Goal: Communication & Community: Answer question/provide support

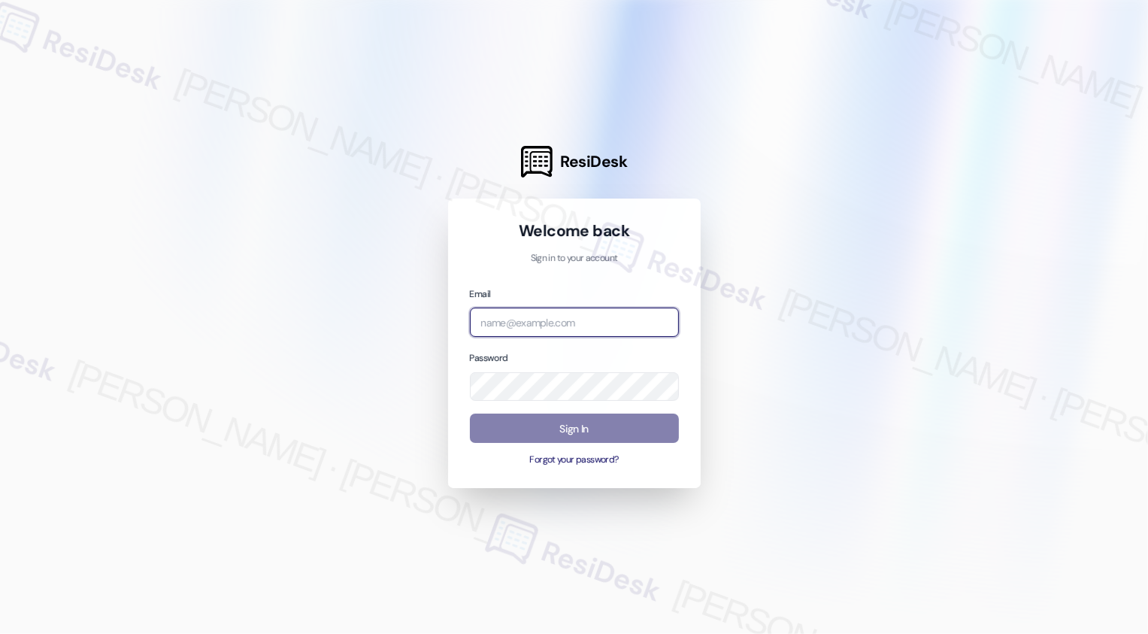
click at [521, 326] on input "email" at bounding box center [574, 322] width 209 height 29
click at [563, 315] on input "email" at bounding box center [574, 322] width 209 height 29
paste input "[EMAIL_ADDRESS][PERSON_NAME][PERSON_NAME][DOMAIN_NAME]"
type input "[EMAIL_ADDRESS][PERSON_NAME][PERSON_NAME][DOMAIN_NAME]"
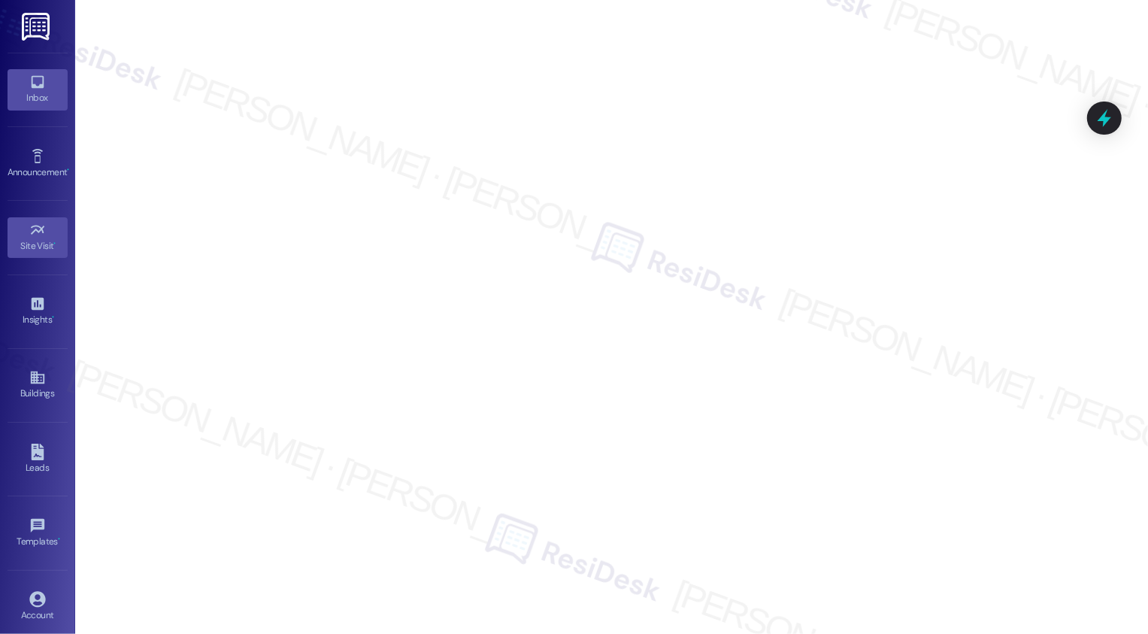
click at [31, 81] on icon at bounding box center [37, 82] width 17 height 17
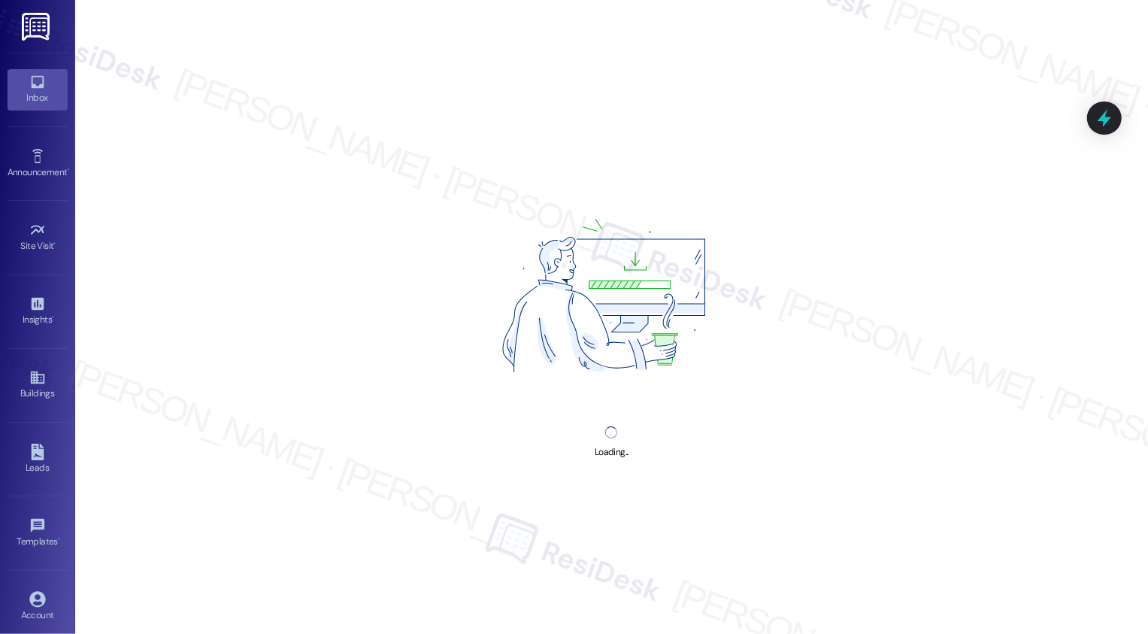
click at [31, 81] on icon at bounding box center [37, 82] width 17 height 17
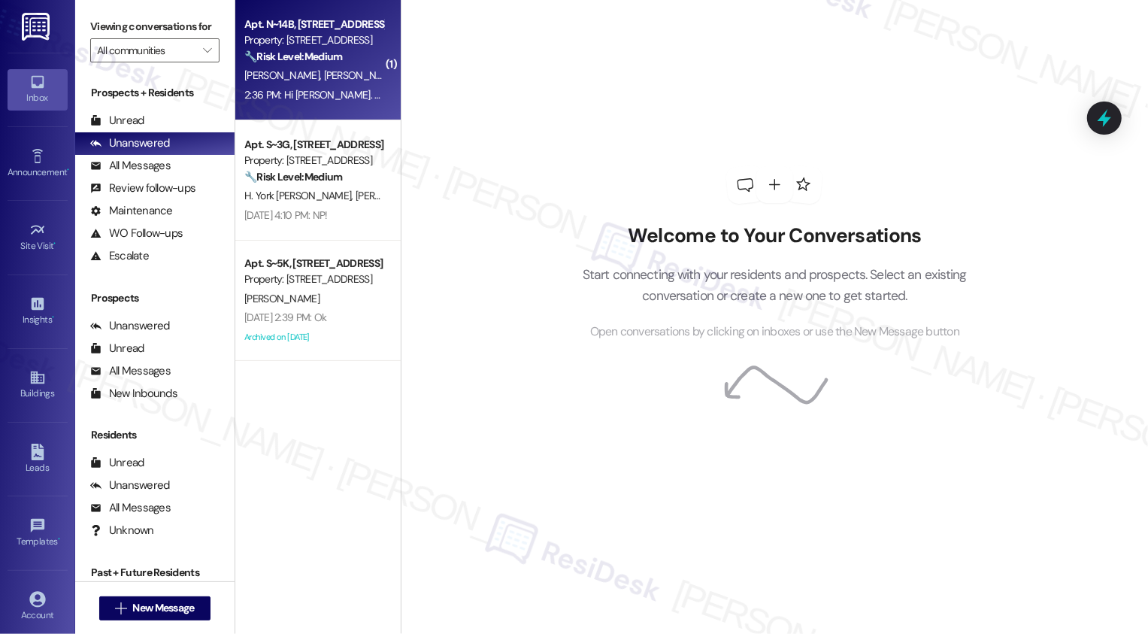
click at [323, 82] on span "[PERSON_NAME]" at bounding box center [360, 75] width 75 height 14
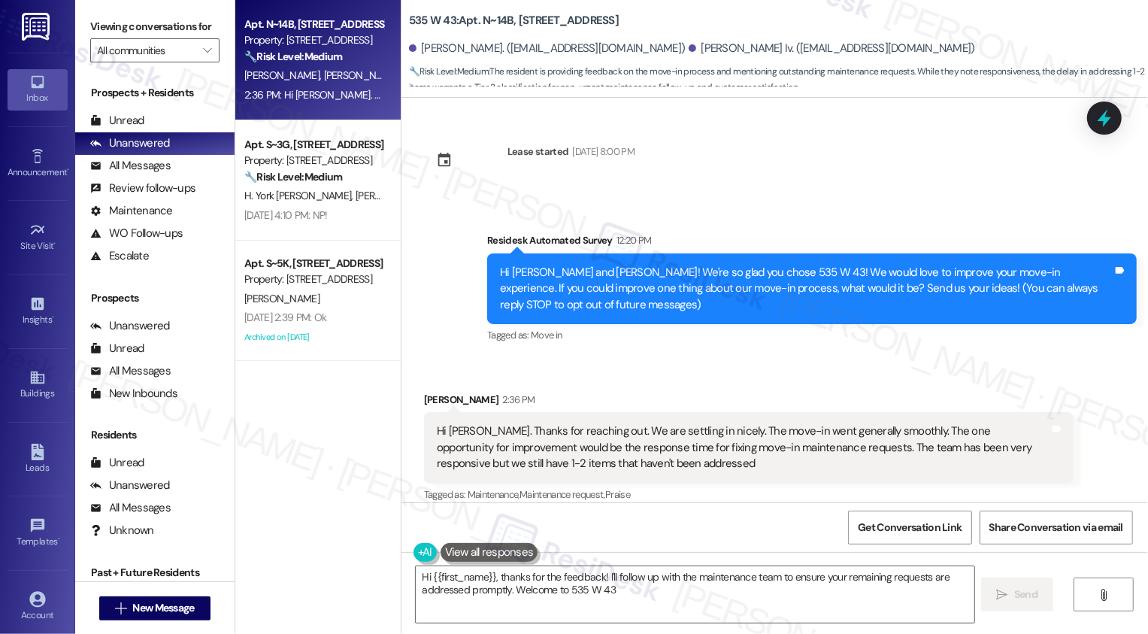
type textarea "Hi {{first_name}}, thanks for the feedback! I'll follow up with the maintenance…"
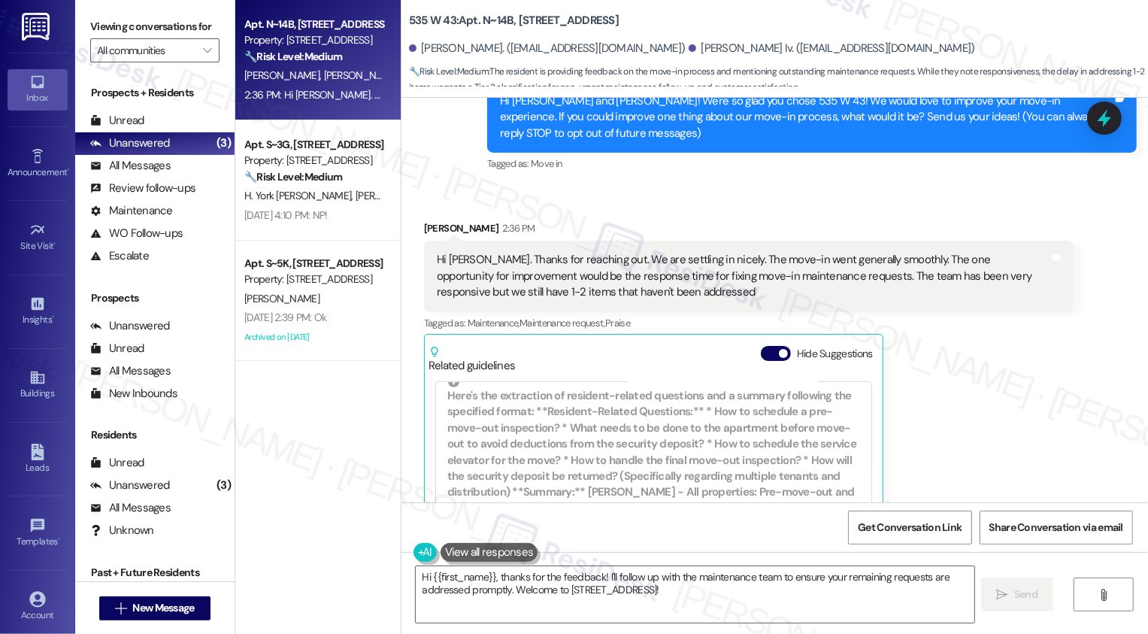
scroll to position [596, 0]
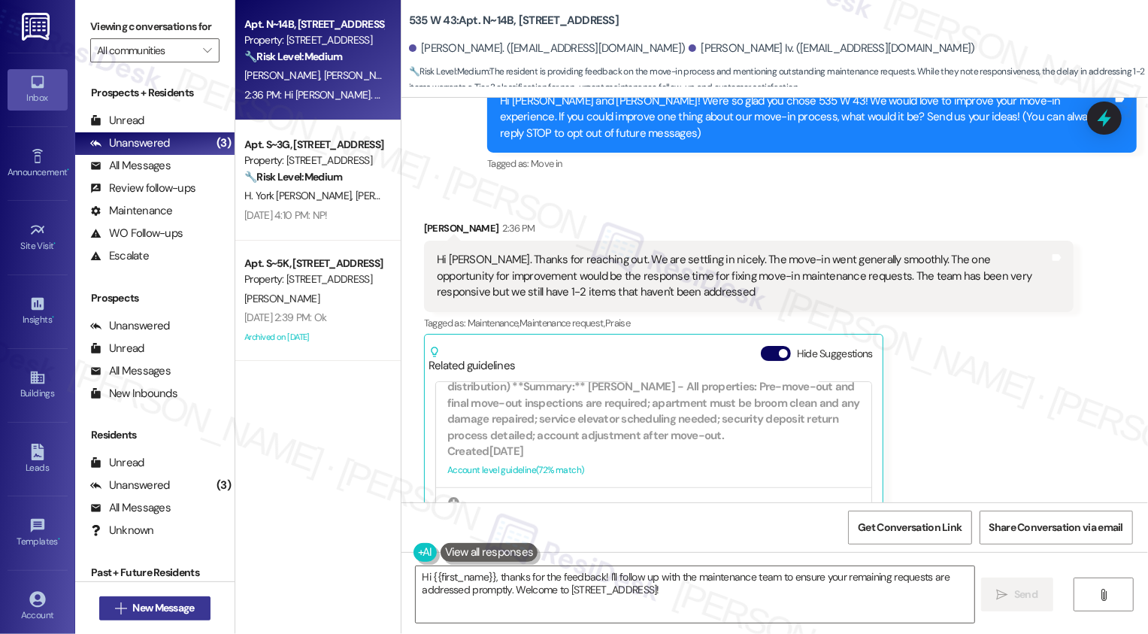
click at [180, 608] on span "New Message" at bounding box center [163, 608] width 62 height 16
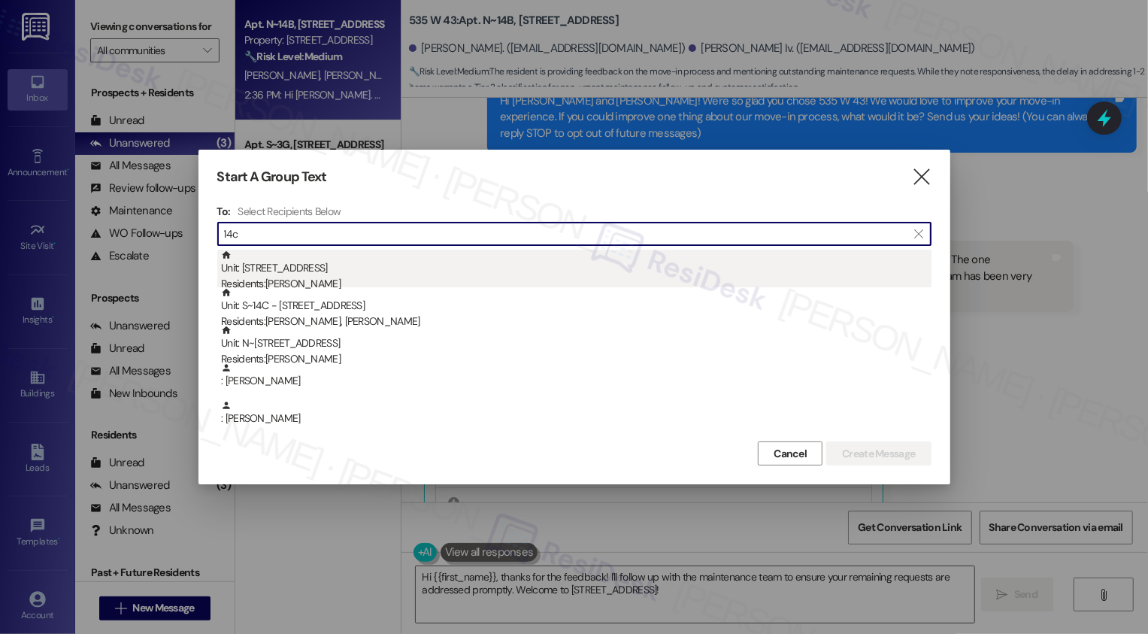
type input "14c"
click at [311, 273] on div "Unit: [STREET_ADDRESS] Residents: [PERSON_NAME]" at bounding box center [576, 271] width 711 height 43
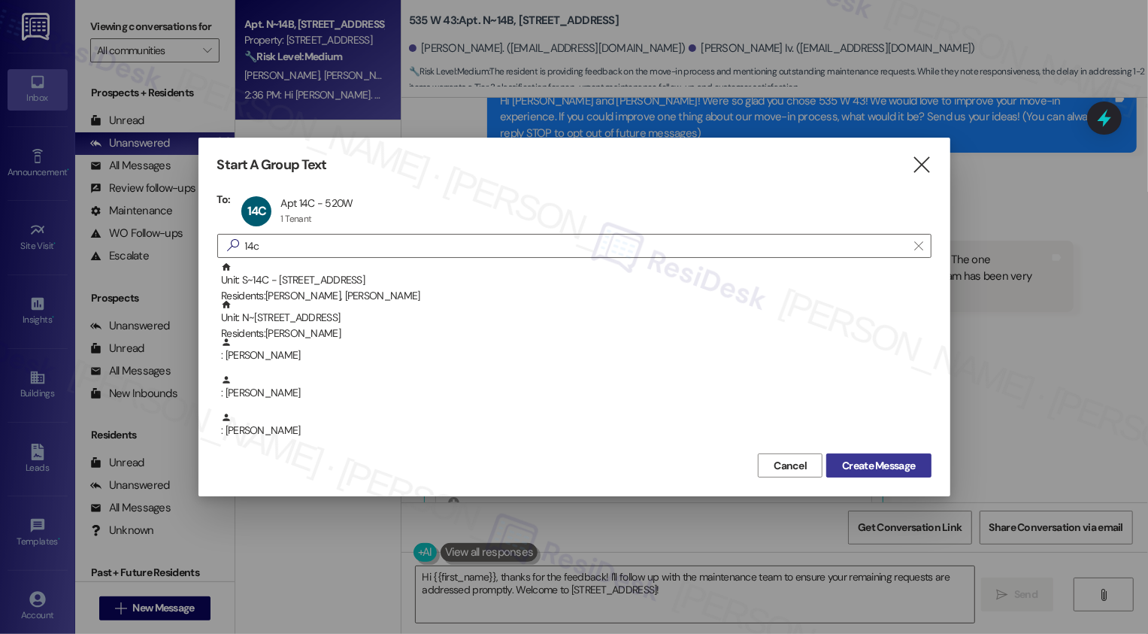
click at [871, 466] on span "Create Message" at bounding box center [878, 466] width 73 height 16
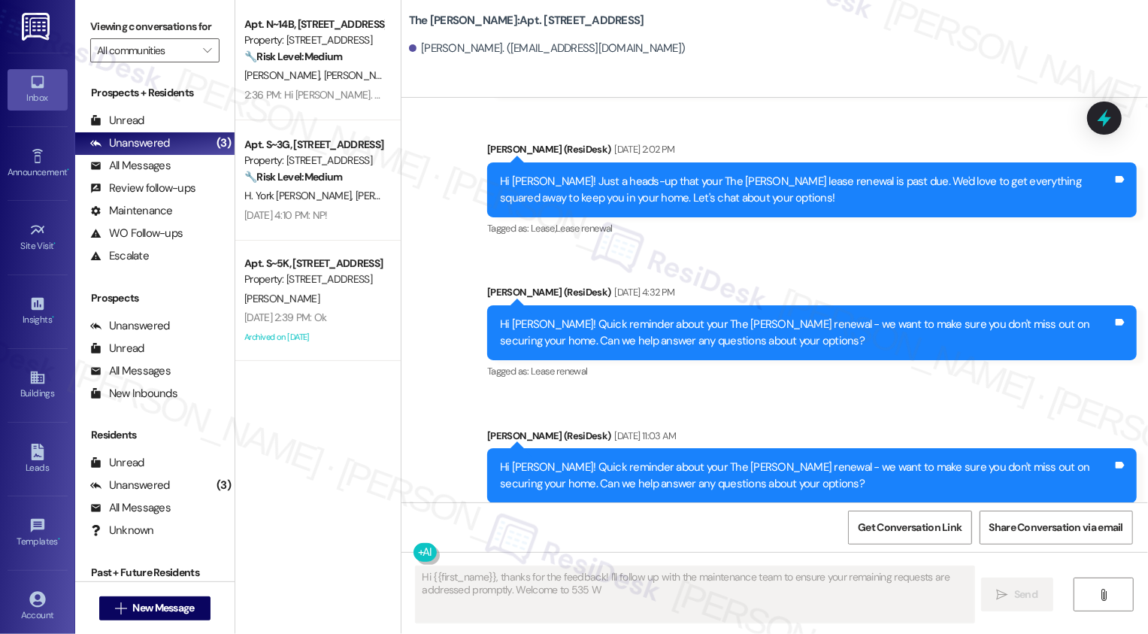
scroll to position [8036, 0]
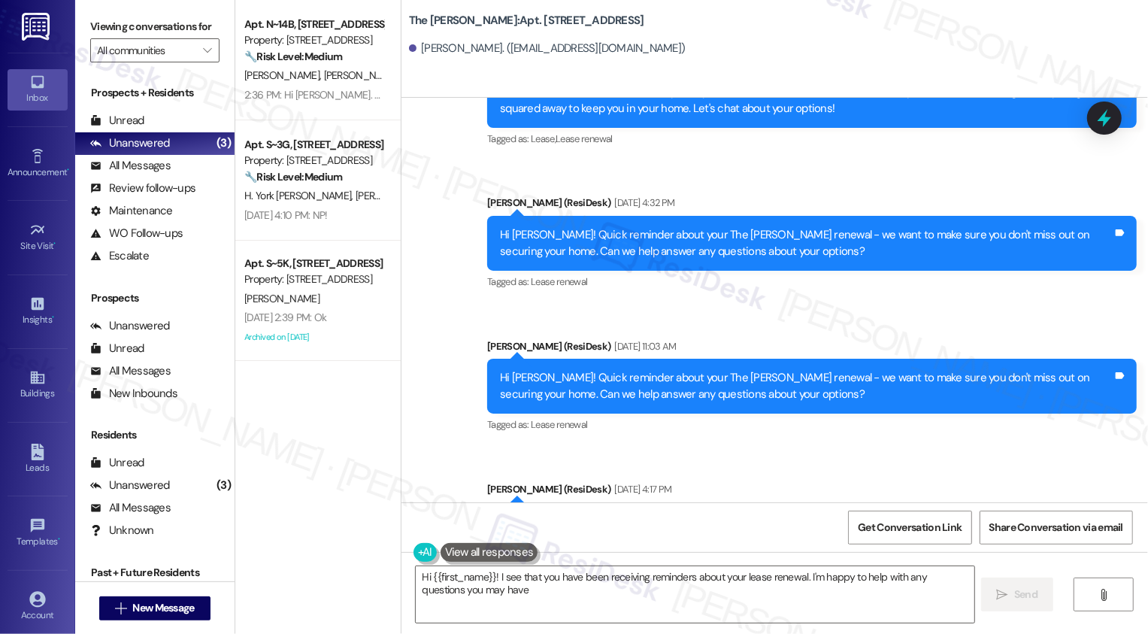
type textarea "Hi {{first_name}}! I see that you have been receiving reminders about your leas…"
drag, startPoint x: 489, startPoint y: 341, endPoint x: 774, endPoint y: 351, distance: 285.2
click at [774, 502] on div "Hi [PERSON_NAME]! Quick reminder about your The [PERSON_NAME] renewal - we want…" at bounding box center [812, 529] width 650 height 55
copy div "Hi [PERSON_NAME]! Quick reminder about your The [PERSON_NAME] renewal - we want…"
click at [614, 590] on textarea "Hi {{first_name}}! I see that you have been receiving reminders about your leas…" at bounding box center [695, 594] width 559 height 56
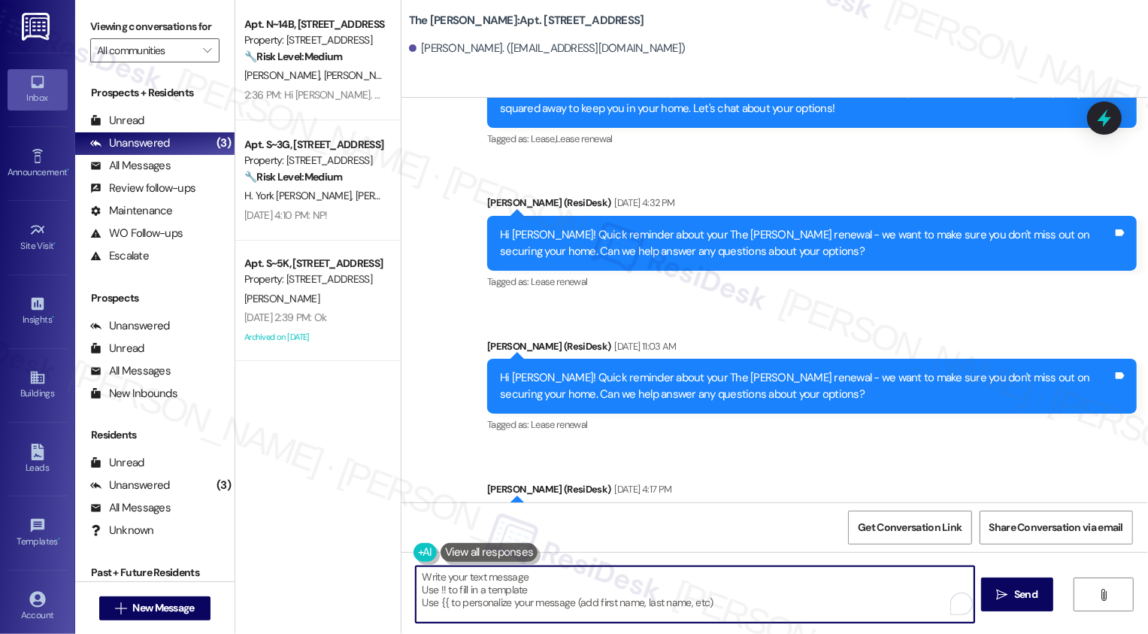
paste textarea "Hi [PERSON_NAME]! Quick reminder about your The [PERSON_NAME] renewal - we want…"
type textarea "Hi [PERSON_NAME]! Quick reminder about your The [PERSON_NAME] renewal - we want…"
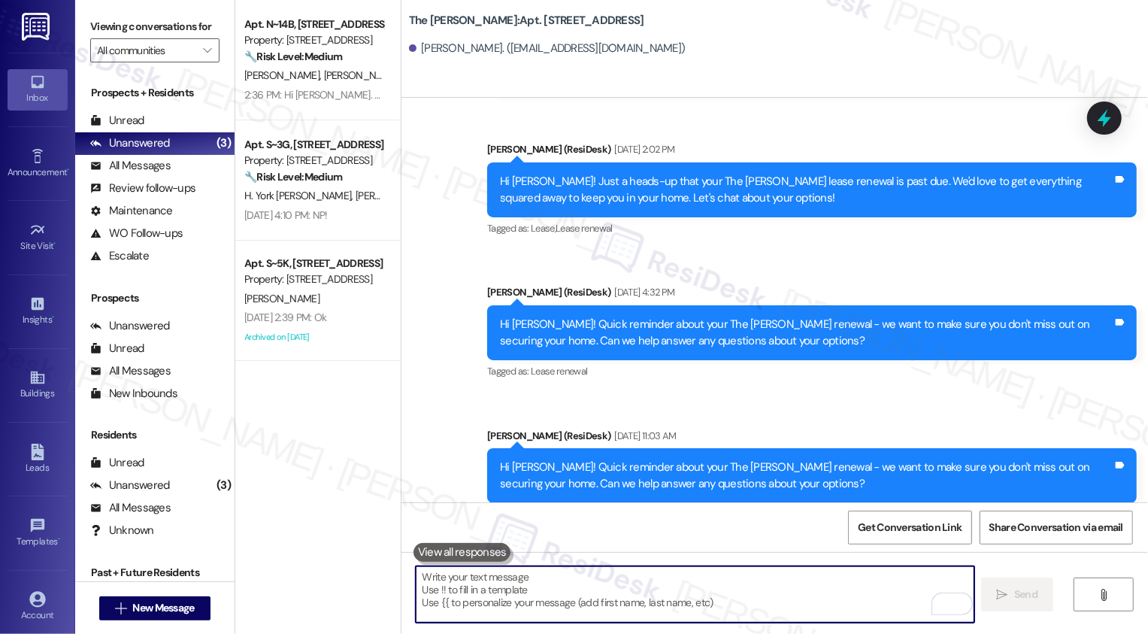
scroll to position [8157, 0]
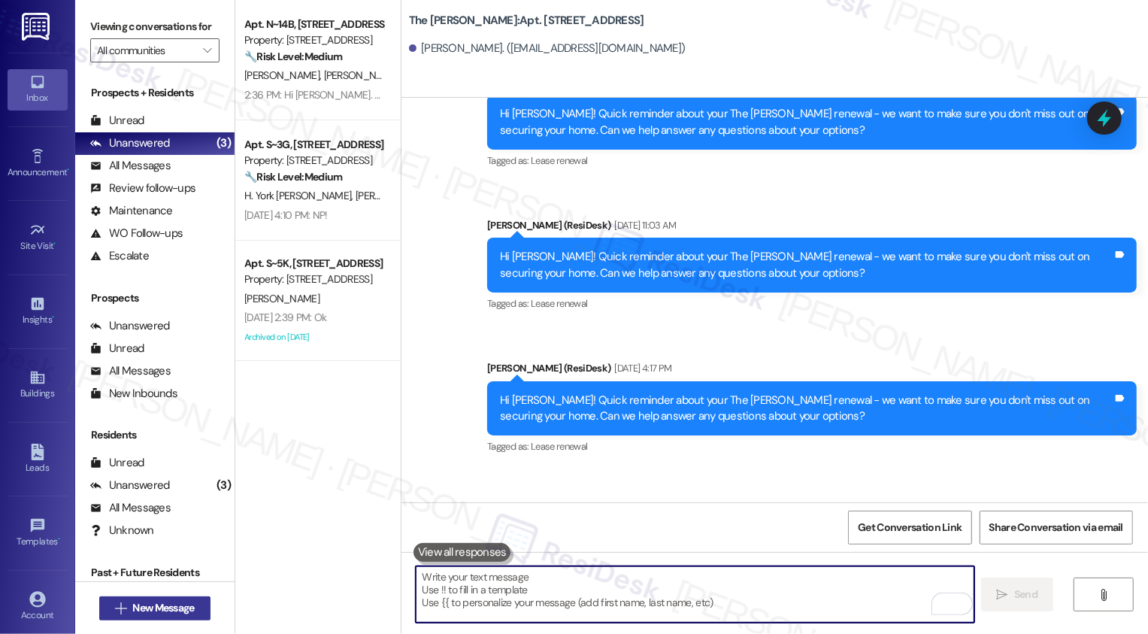
click at [172, 608] on span "New Message" at bounding box center [163, 608] width 62 height 16
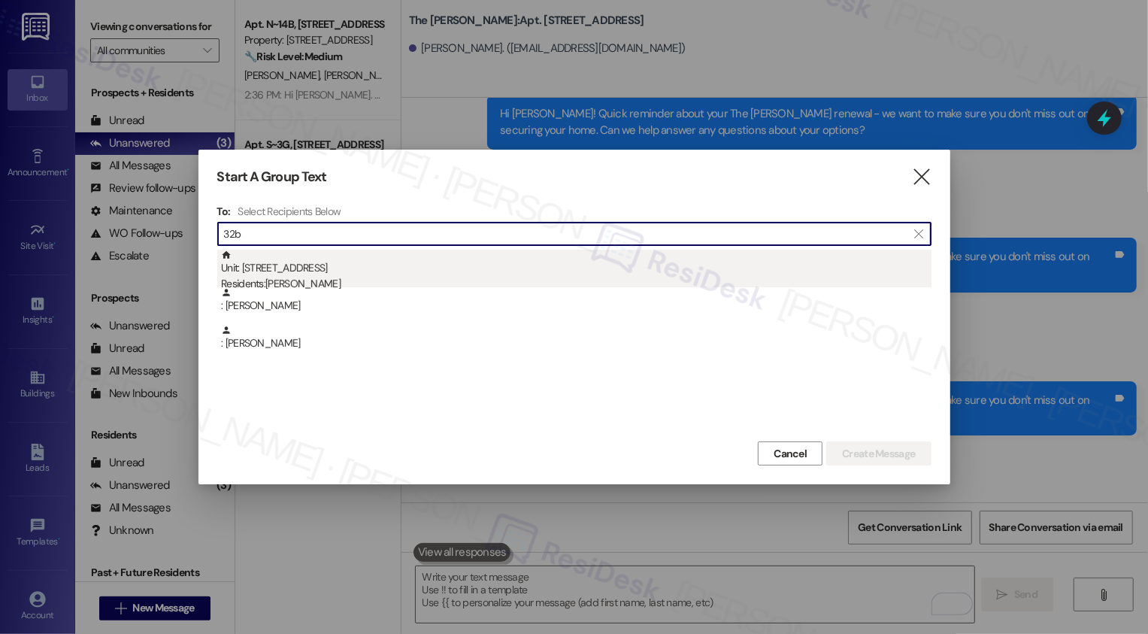
type input "32b"
click at [290, 287] on div "Residents: [PERSON_NAME]" at bounding box center [576, 284] width 711 height 16
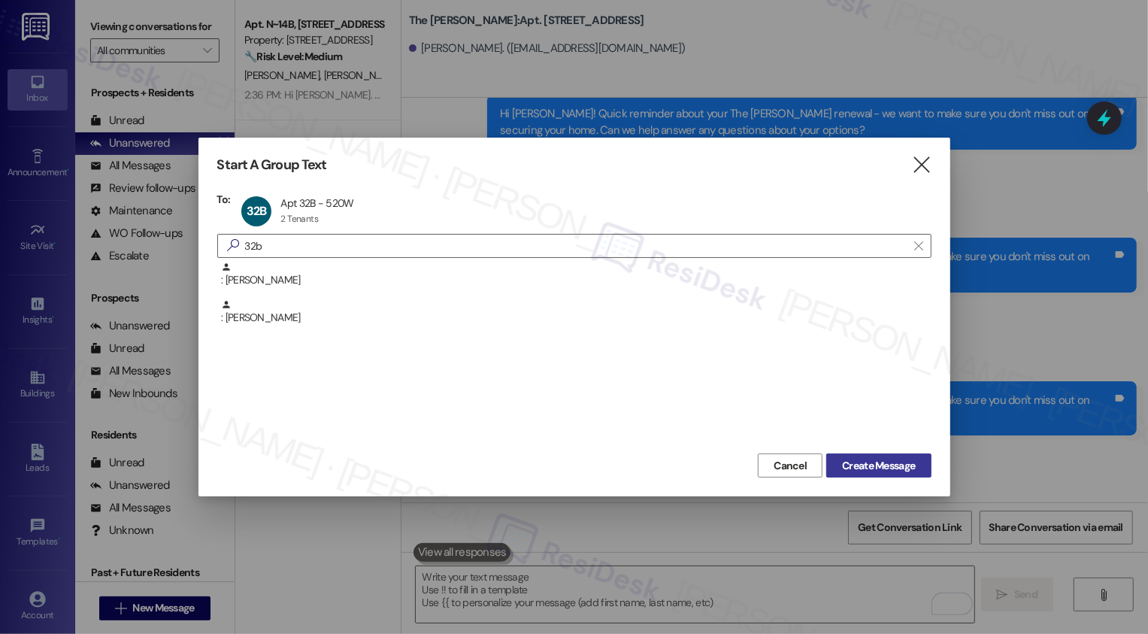
click at [854, 467] on span "Create Message" at bounding box center [878, 466] width 73 height 16
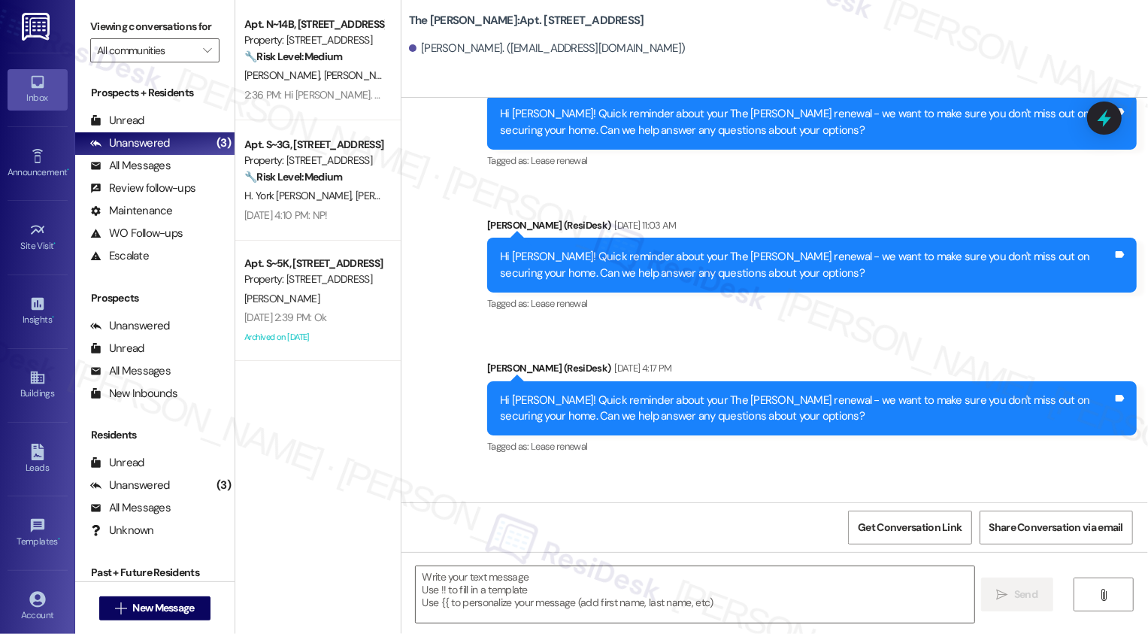
type textarea "Fetching suggested responses. Please feel free to read through the conversation…"
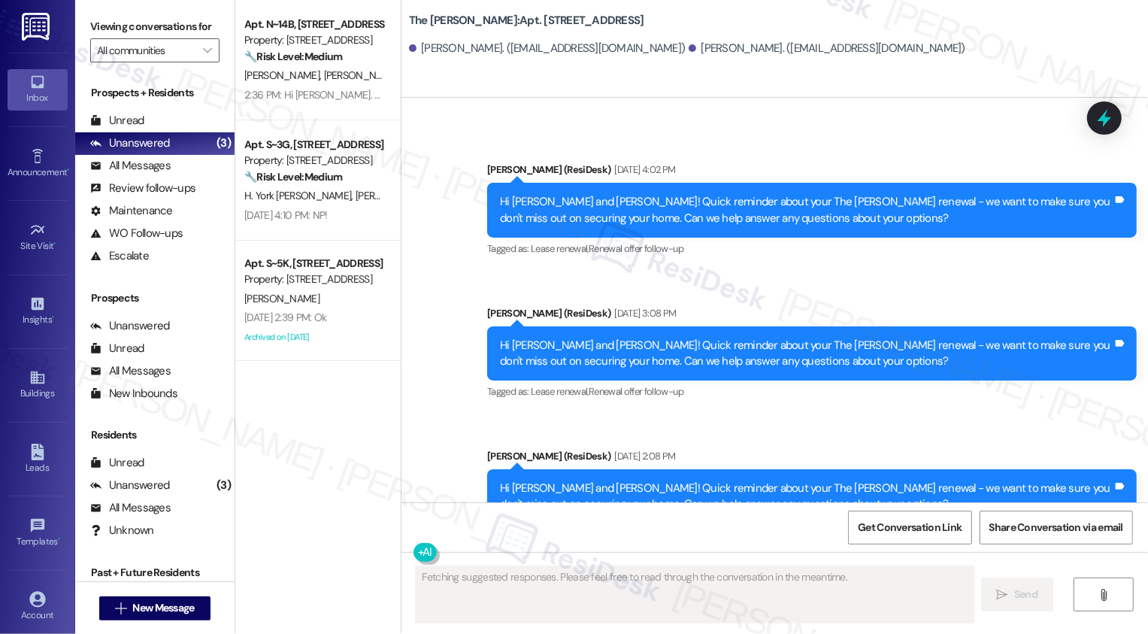
scroll to position [5393, 0]
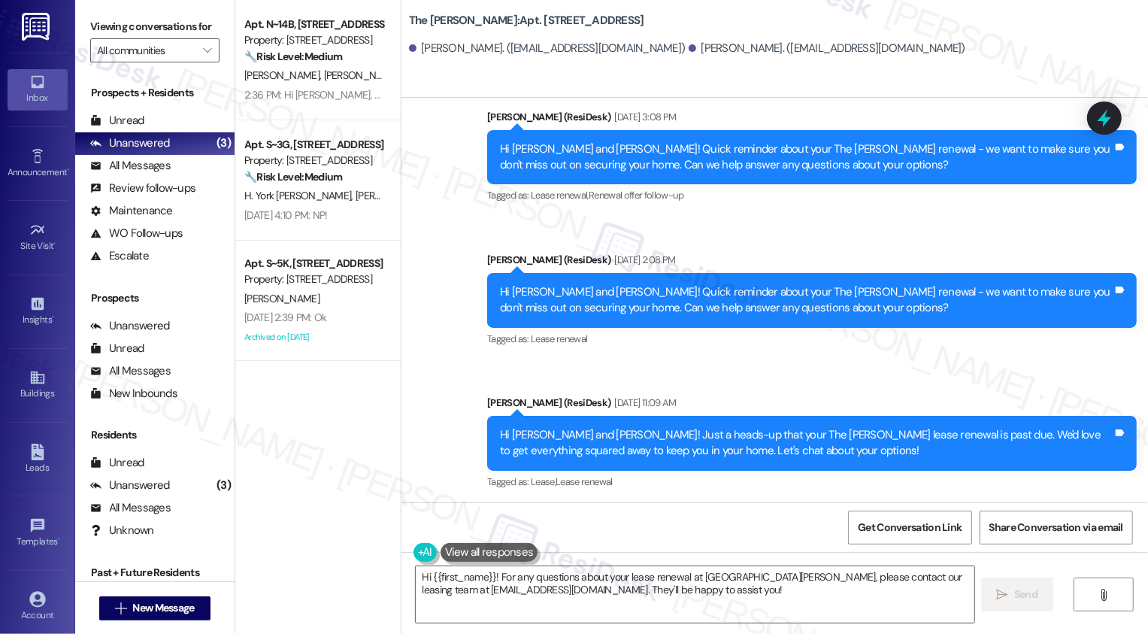
drag, startPoint x: 492, startPoint y: 429, endPoint x: 791, endPoint y: 453, distance: 300.3
click at [791, 570] on div "Hi [PERSON_NAME] and [PERSON_NAME]! Quick reminder about your The [PERSON_NAME]…" at bounding box center [806, 586] width 613 height 32
copy div "Hi [PERSON_NAME] and [PERSON_NAME]! Quick reminder about your The [PERSON_NAME]…"
click at [682, 591] on textarea "Hi {{first_name}}! For any questions about your lease renewal at [GEOGRAPHIC_DA…" at bounding box center [695, 594] width 559 height 56
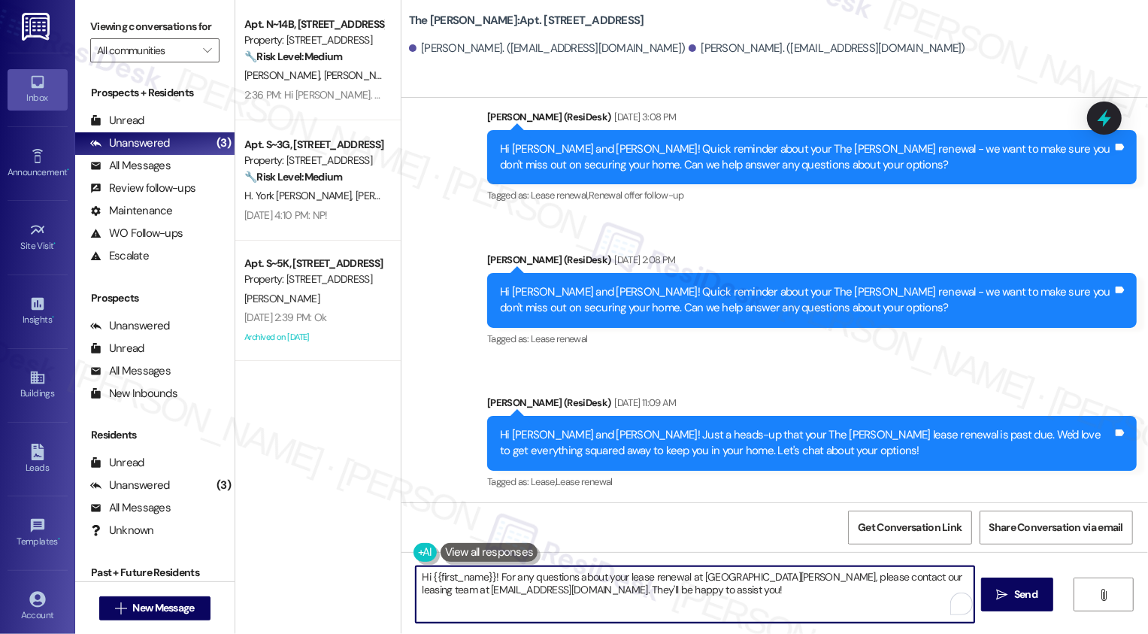
paste textarea "[PERSON_NAME] and [PERSON_NAME]! Quick reminder about your The [PERSON_NAME] re…"
type textarea "Hi [PERSON_NAME] and [PERSON_NAME]! Quick reminder about your The [PERSON_NAME]…"
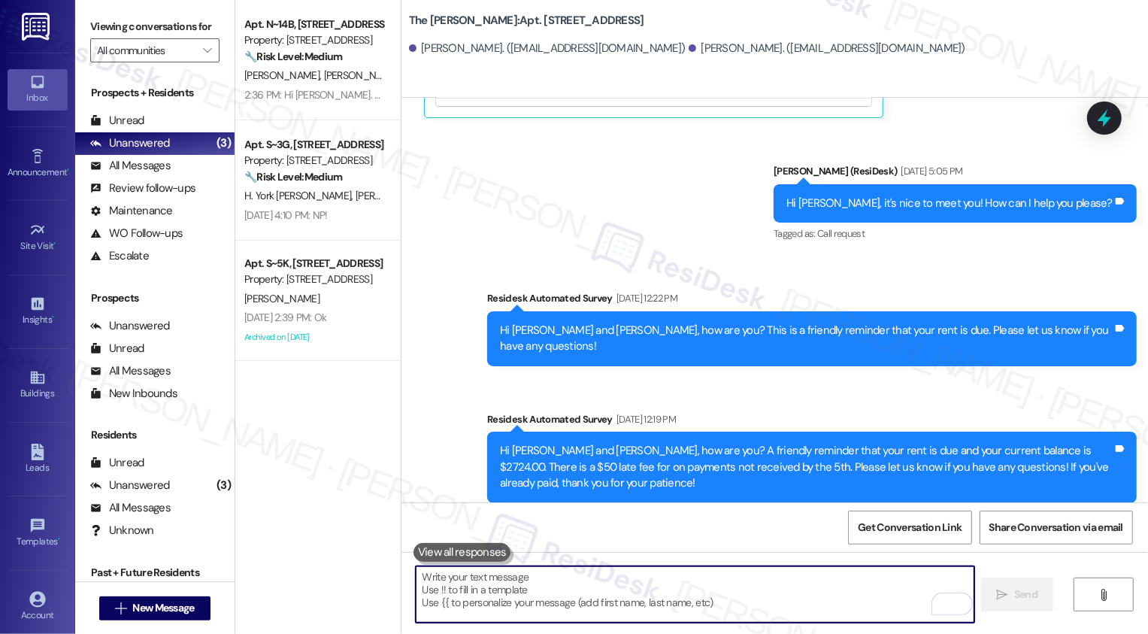
scroll to position [1061, 0]
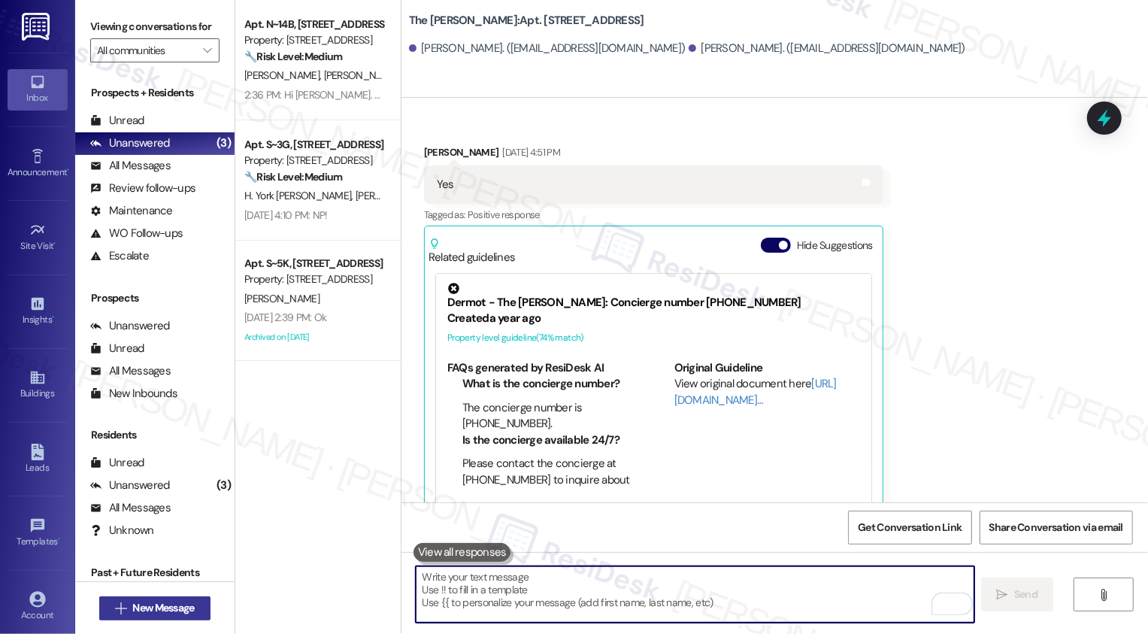
click at [169, 604] on span "New Message" at bounding box center [163, 608] width 62 height 16
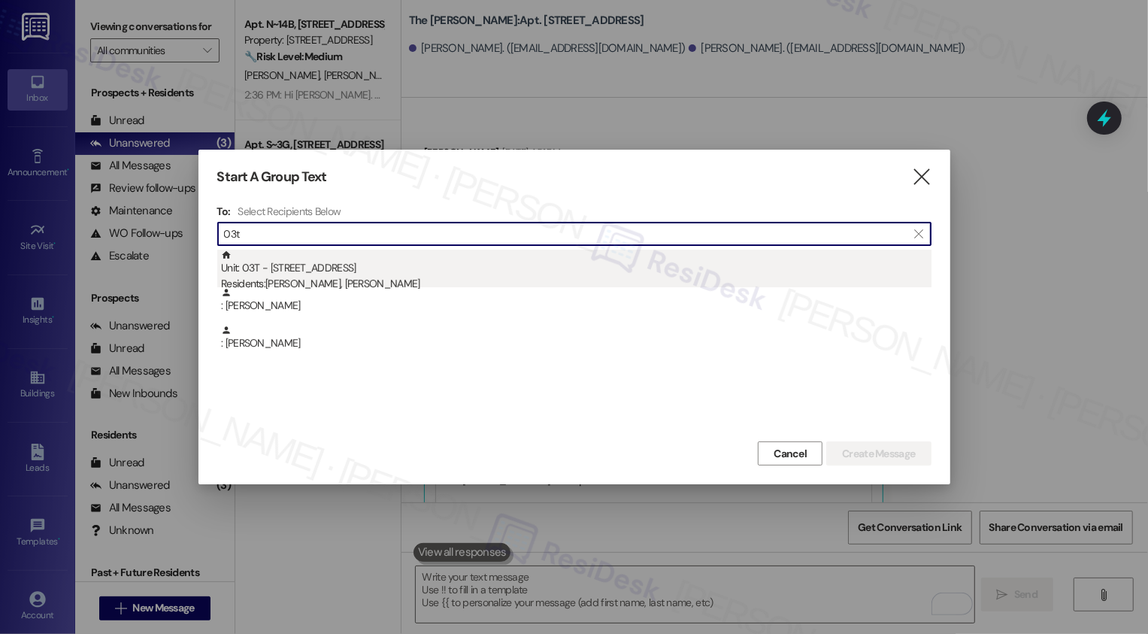
type input "03t"
click at [426, 281] on div "Residents: [PERSON_NAME], [PERSON_NAME]" at bounding box center [576, 284] width 711 height 16
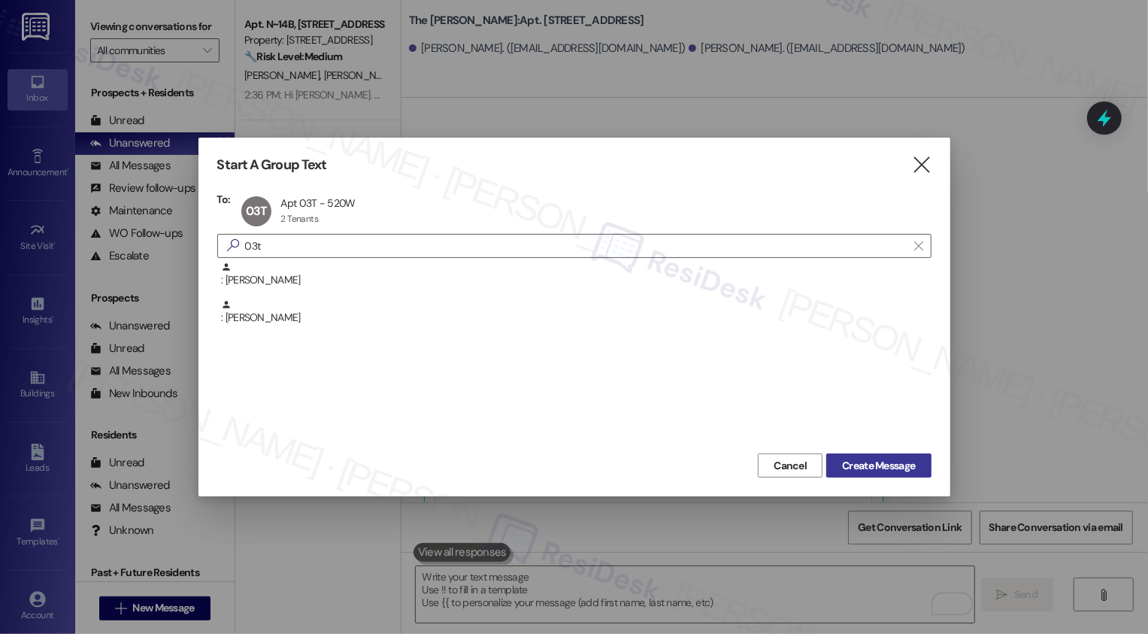
click at [867, 462] on span "Create Message" at bounding box center [878, 466] width 73 height 16
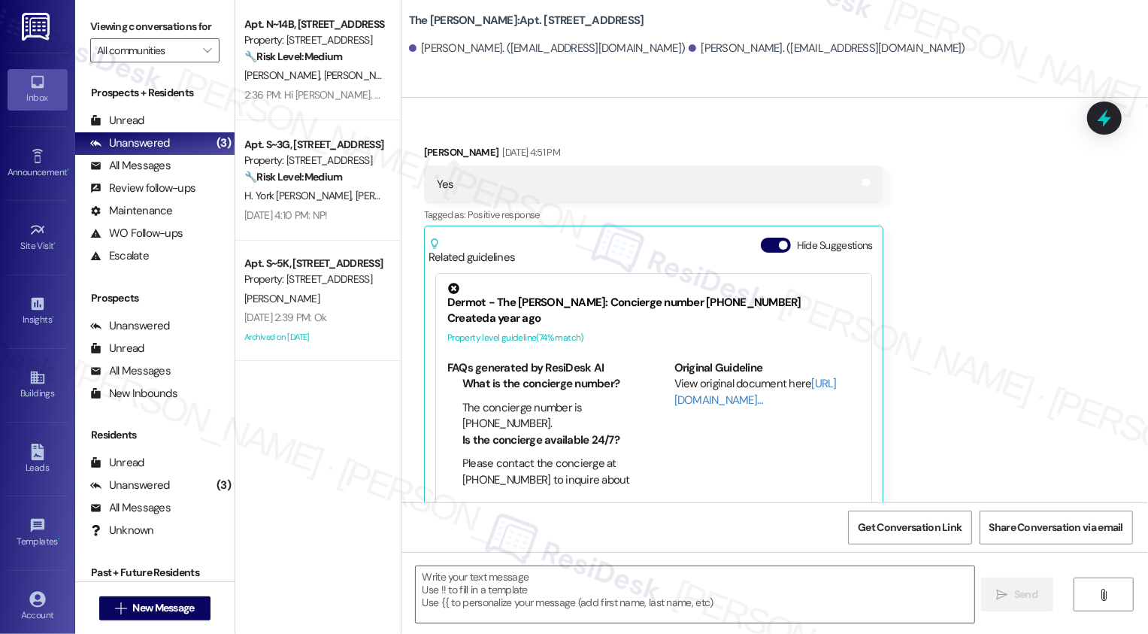
type textarea "Fetching suggested responses. Please feel free to read through the conversation…"
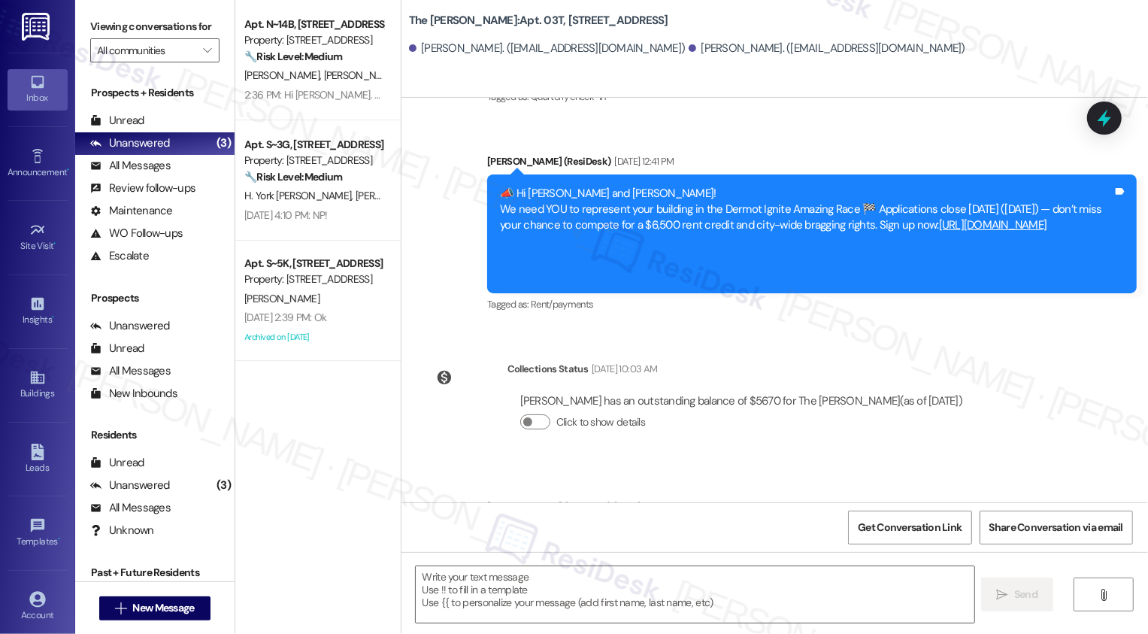
scroll to position [5807, 0]
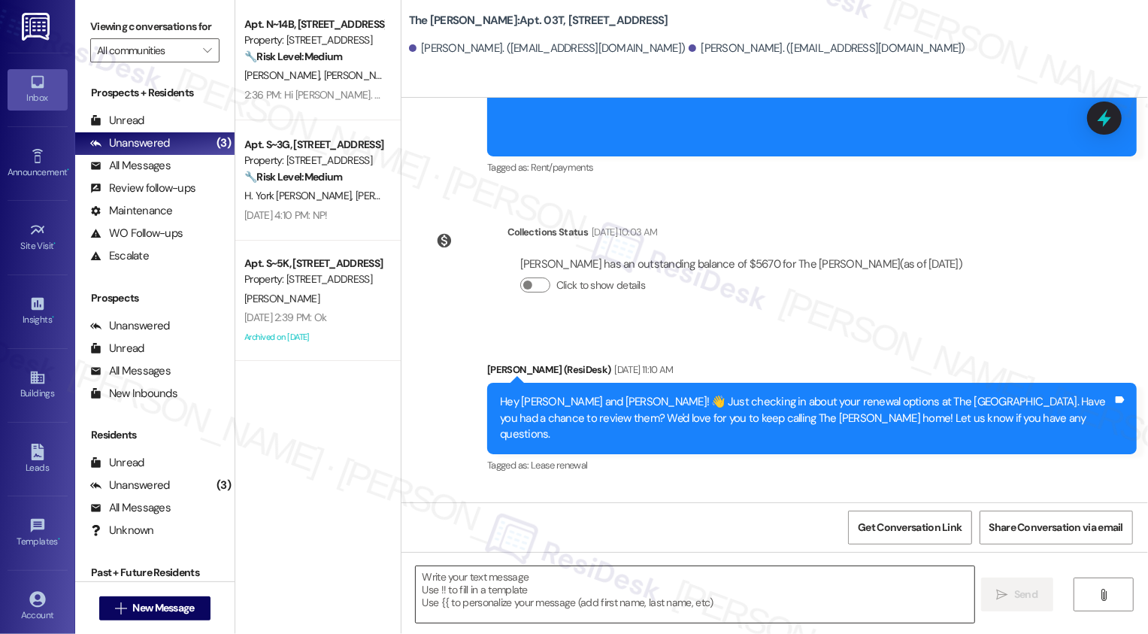
click at [583, 569] on textarea at bounding box center [695, 594] width 559 height 56
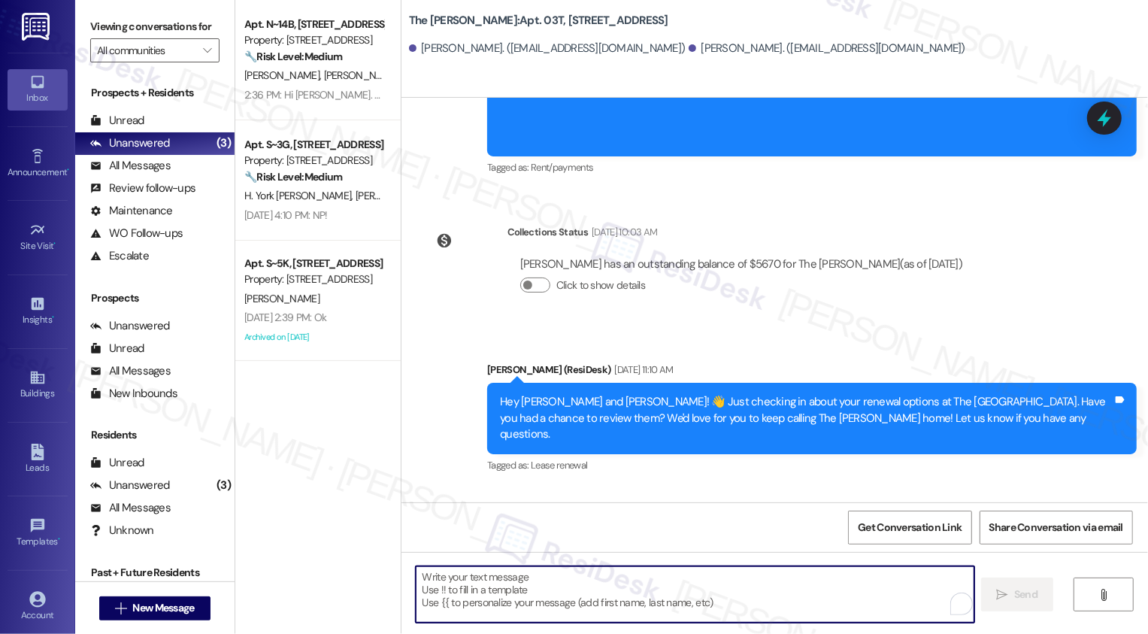
paste textarea "Hey {{first_name}}! Don't forget to review your renewal options for {{property}…"
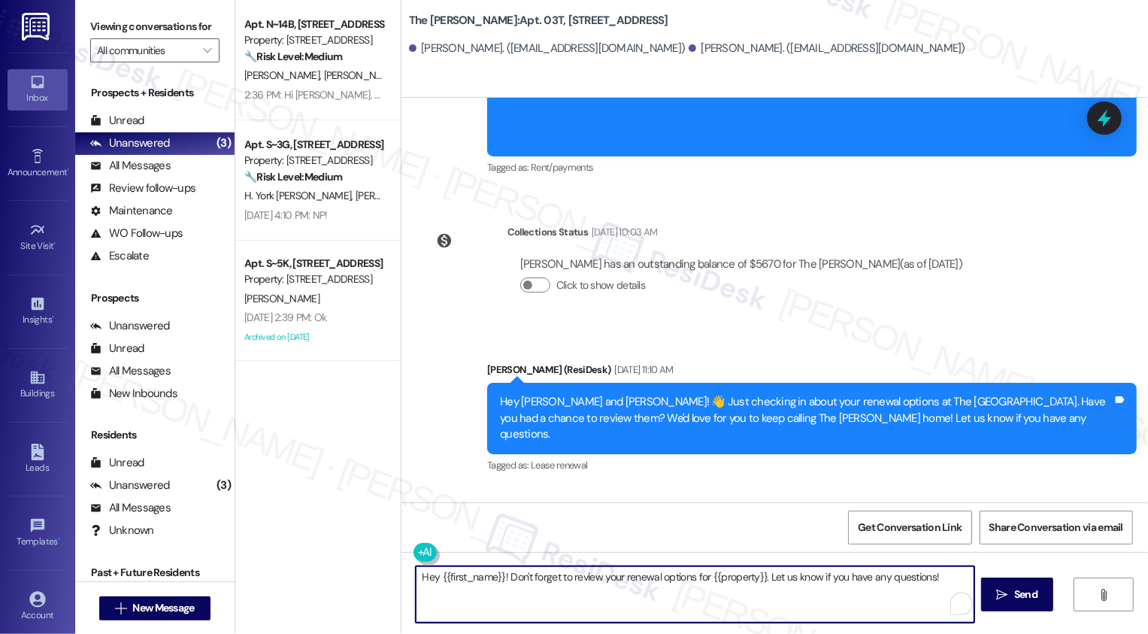
type textarea "Hey {{first_name}}! Don't forget to review your renewal options for {{property}…"
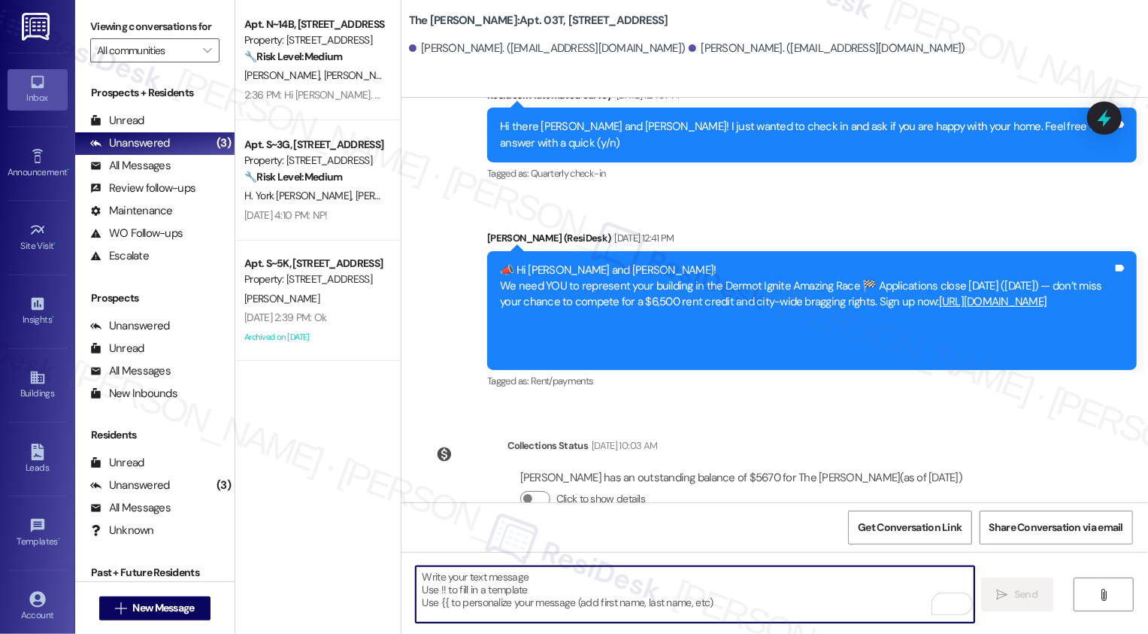
scroll to position [5912, 0]
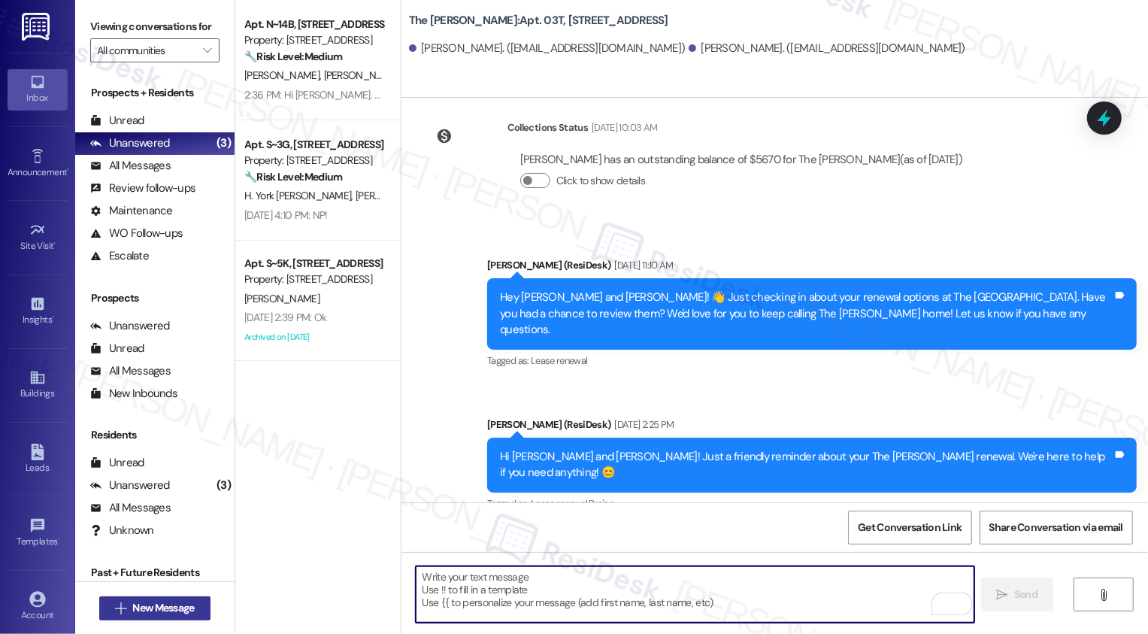
click at [143, 607] on span "New Message" at bounding box center [163, 608] width 62 height 16
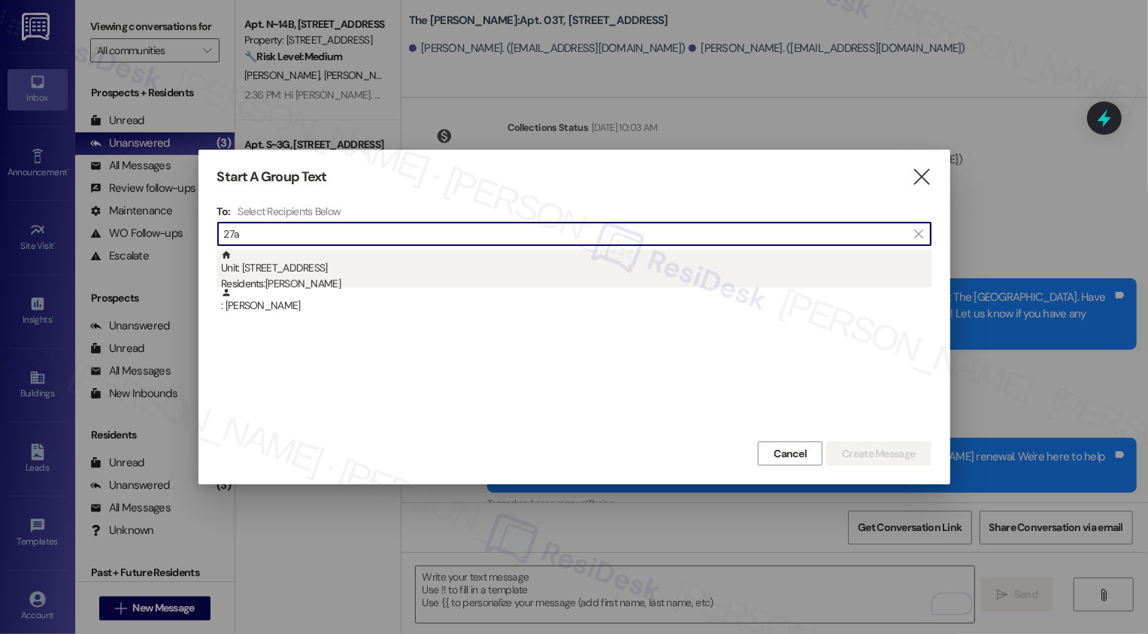
type input "27a"
click at [344, 277] on div "Residents: [PERSON_NAME]" at bounding box center [576, 284] width 711 height 16
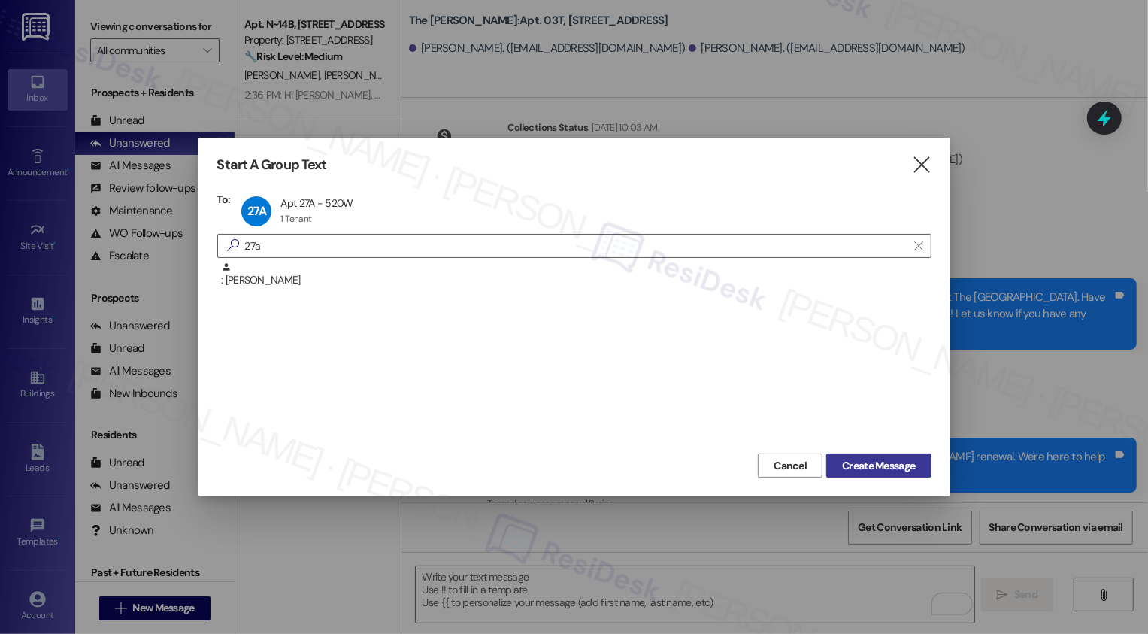
click at [866, 469] on span "Create Message" at bounding box center [878, 466] width 73 height 16
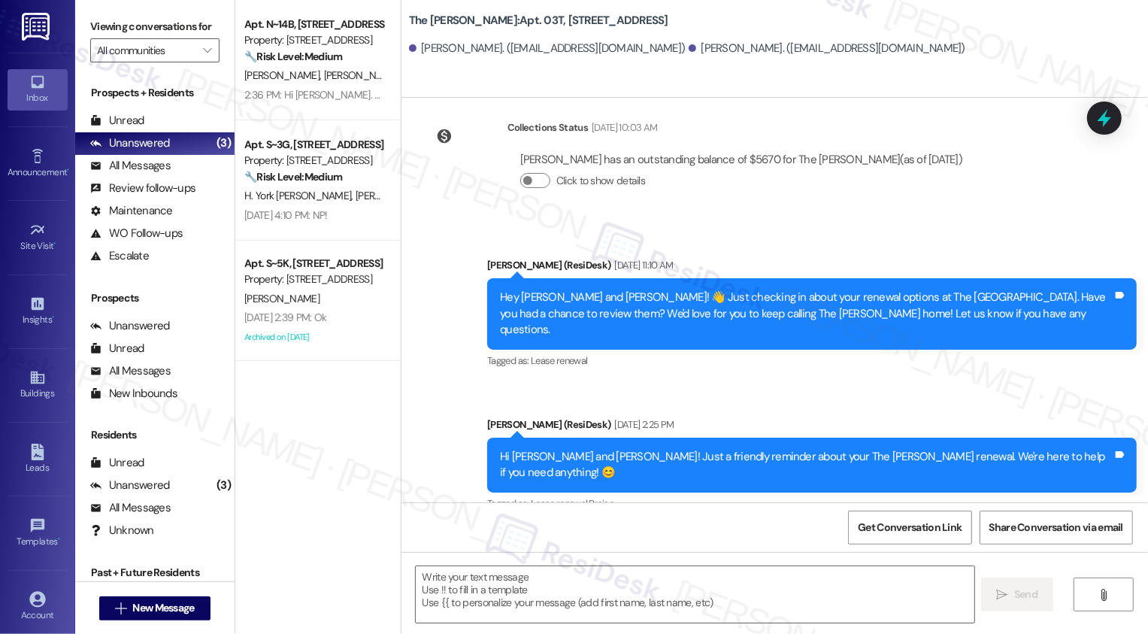
type textarea "Fetching suggested responses. Please feel free to read through the conversation…"
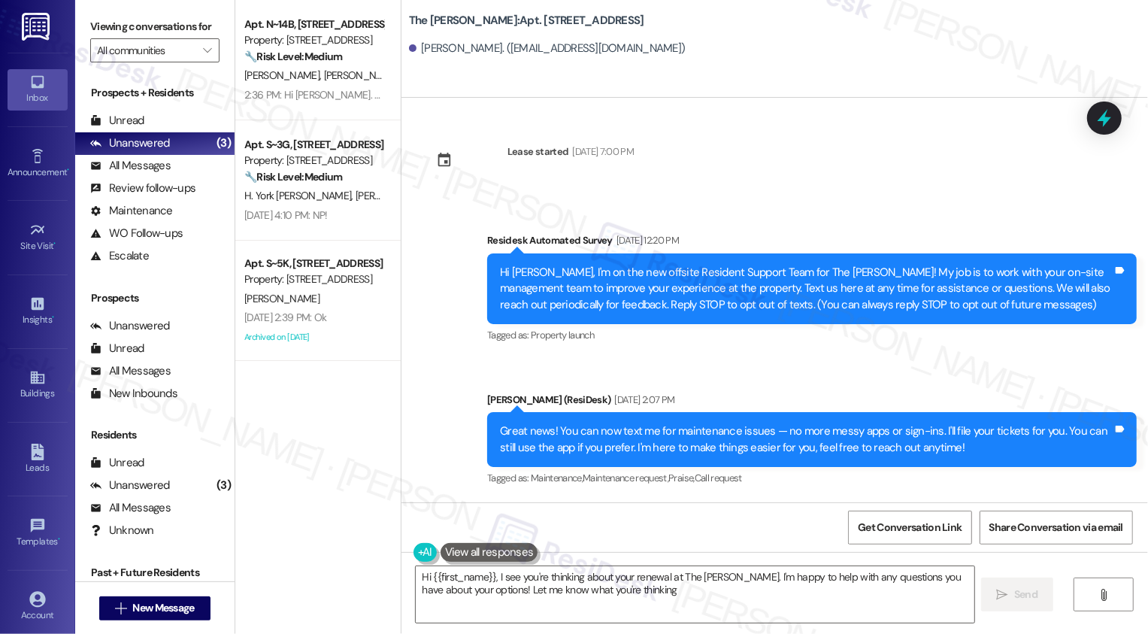
type textarea "Hi {{first_name}}, I see you're thinking about your renewal at The [PERSON_NAME…"
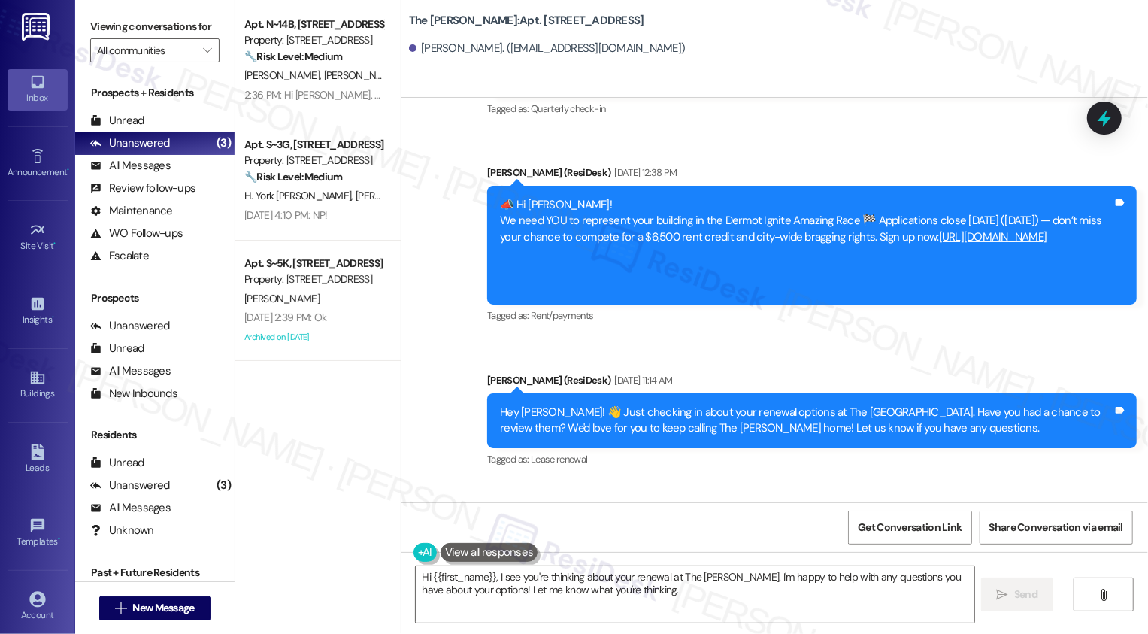
scroll to position [5564, 0]
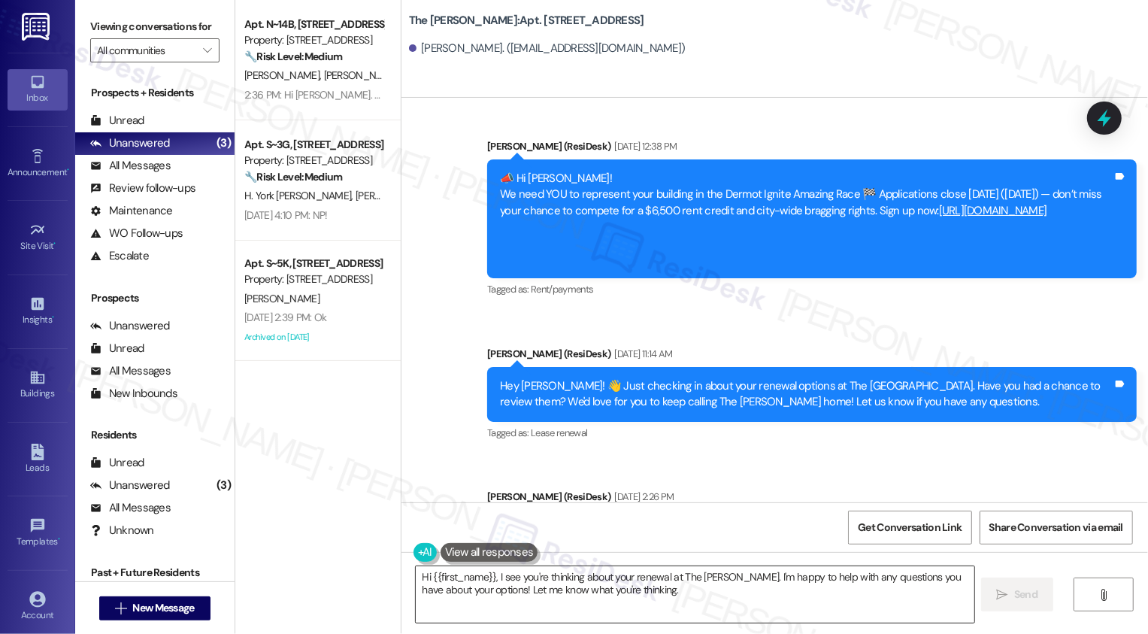
click at [620, 596] on textarea "Hi {{first_name}}, I see you're thinking about your renewal at The [PERSON_NAME…" at bounding box center [695, 594] width 559 height 56
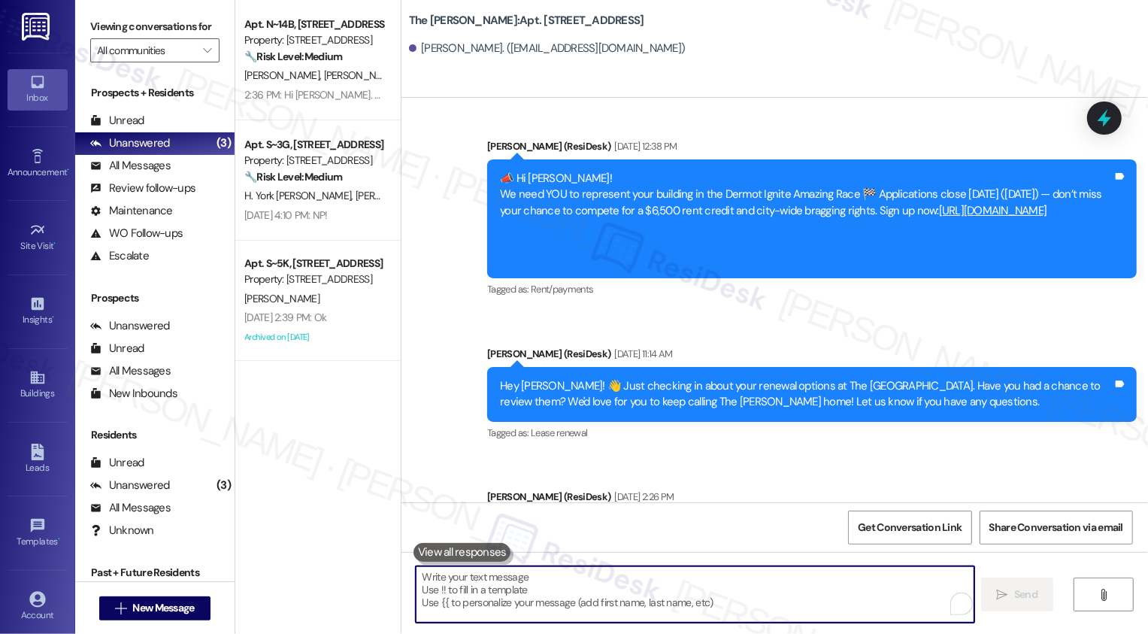
paste textarea "Hey {{first_name}}! Don't forget to review your renewal options for {{property}…"
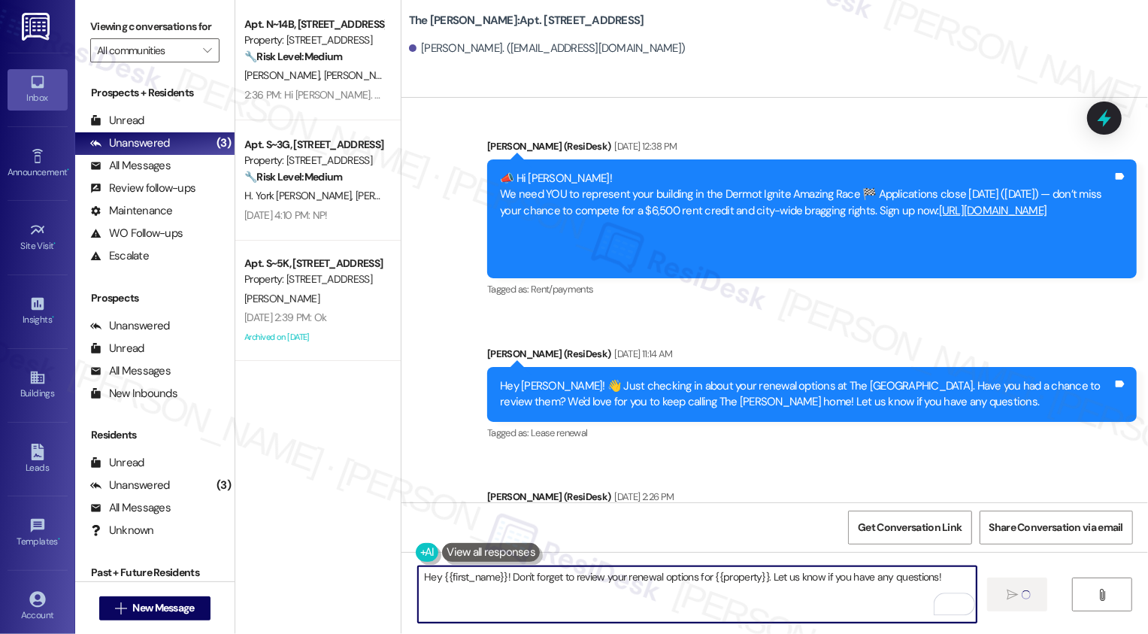
type textarea "Hey {{first_name}}! Don't forget to review your renewal options for {{property}…"
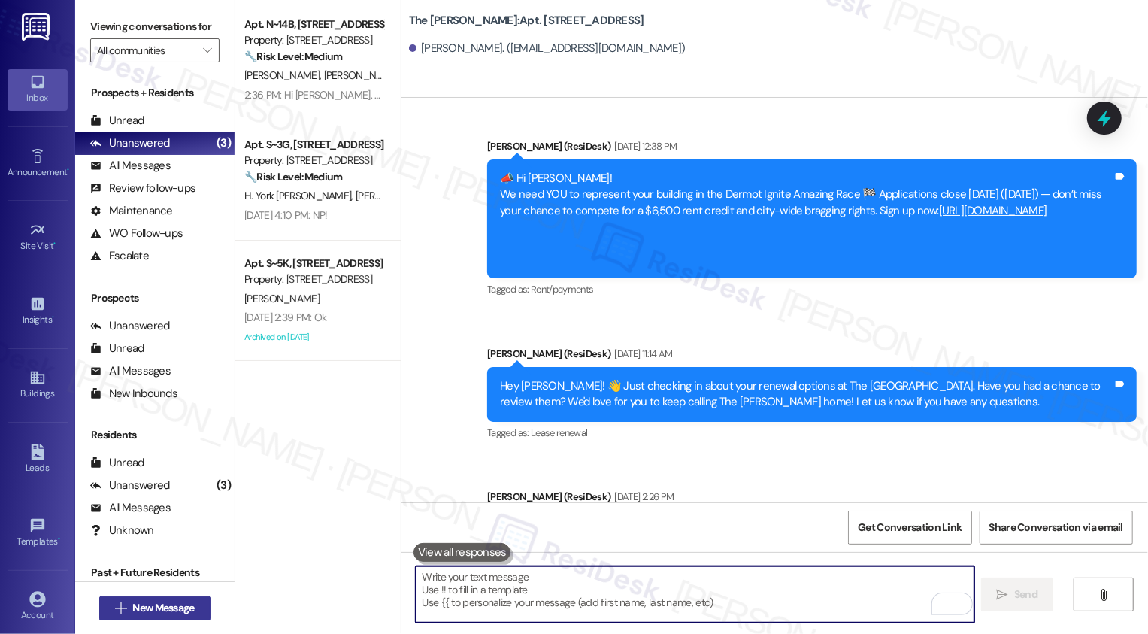
click at [142, 611] on span "New Message" at bounding box center [163, 608] width 62 height 16
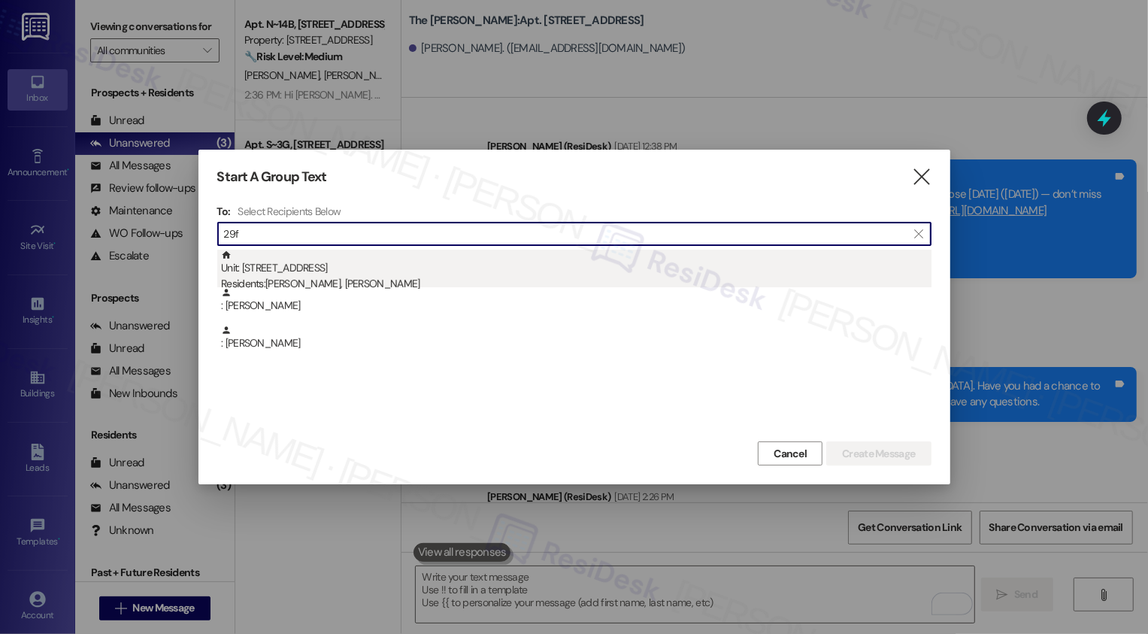
type input "29f"
click at [368, 286] on div "Residents: [PERSON_NAME], [PERSON_NAME]" at bounding box center [576, 284] width 711 height 16
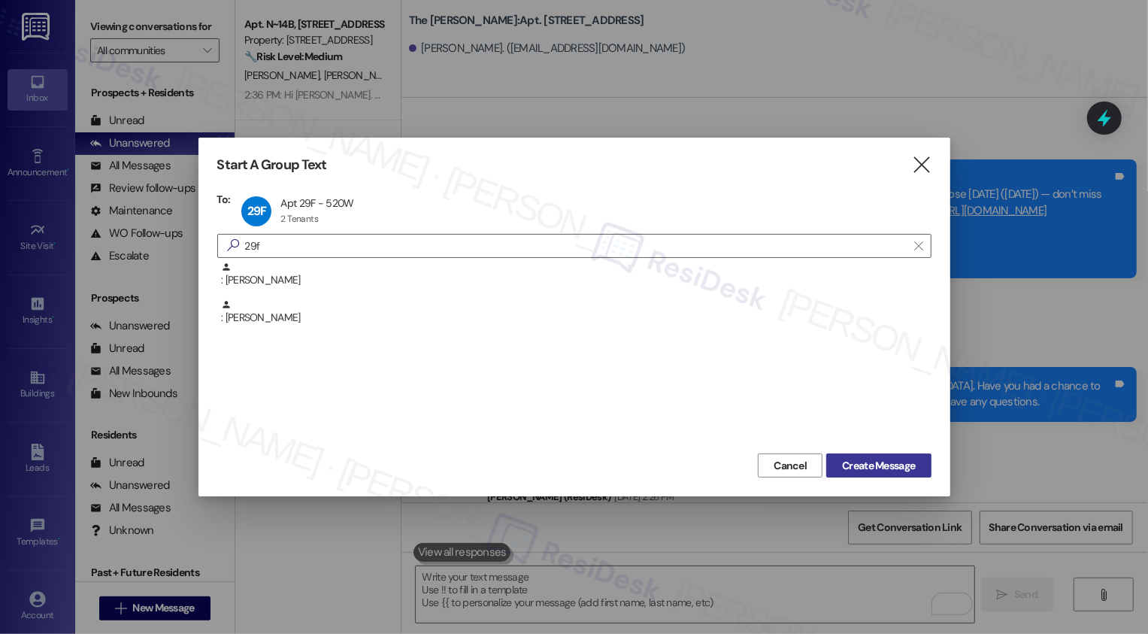
click at [901, 472] on span "Create Message" at bounding box center [878, 466] width 73 height 16
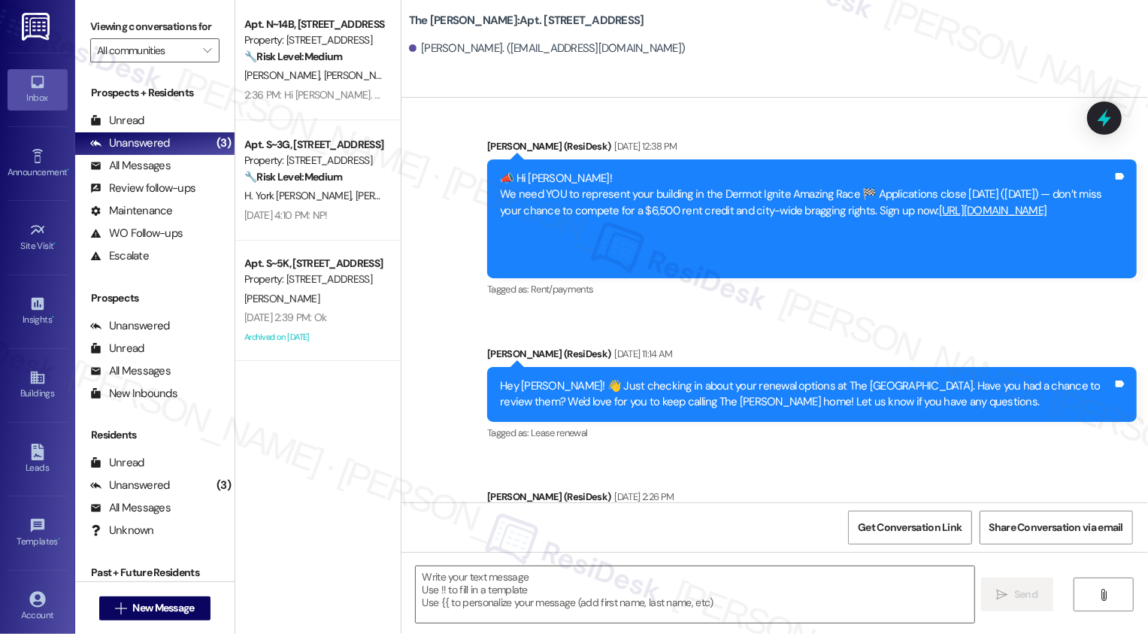
type textarea "Fetching suggested responses. Please feel free to read through the conversation…"
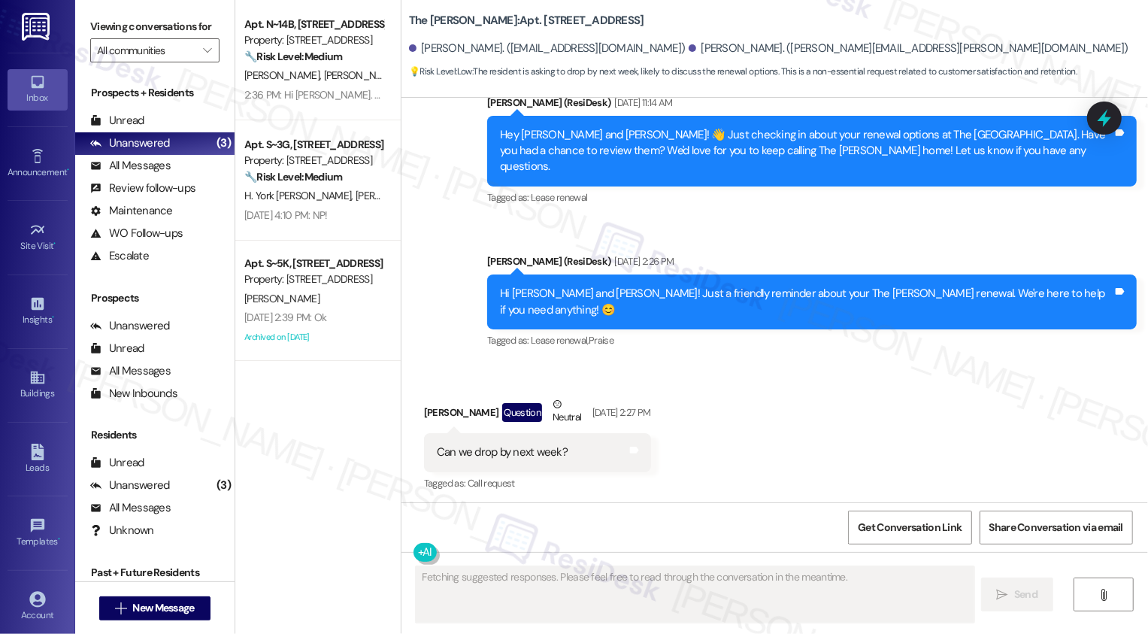
scroll to position [7742, 0]
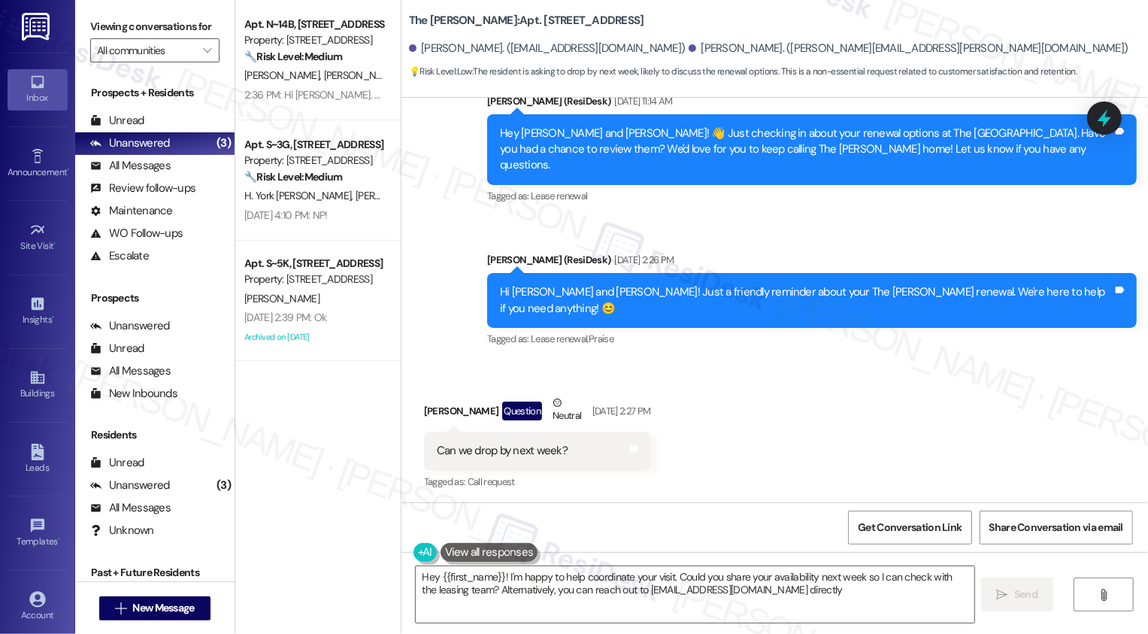
type textarea "Hey {{first_name}}! I'm happy to help coordinate your visit. Could you share yo…"
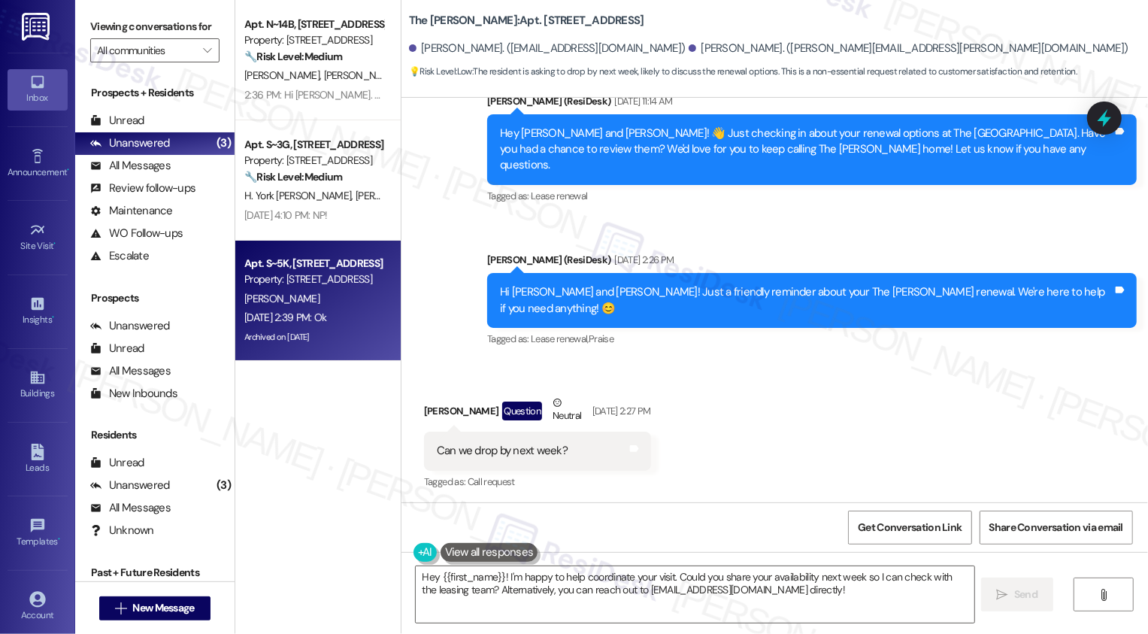
click at [322, 294] on div "[PERSON_NAME]" at bounding box center [314, 299] width 142 height 19
type textarea "Fetching suggested responses. Please feel free to read through the conversation…"
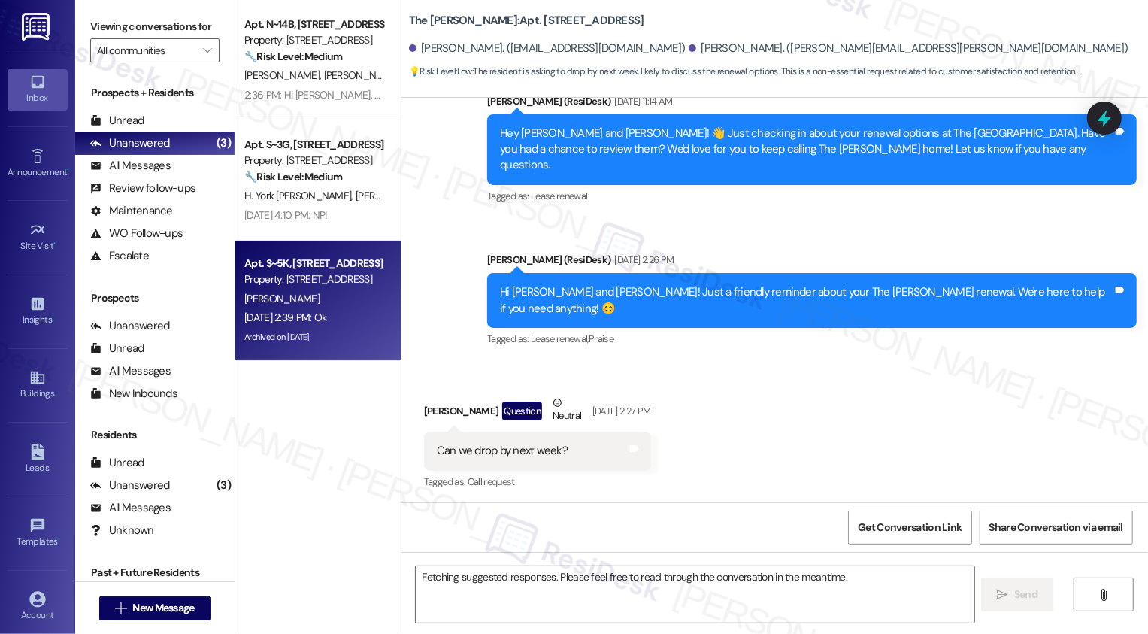
click at [322, 294] on div "[PERSON_NAME]" at bounding box center [314, 299] width 142 height 19
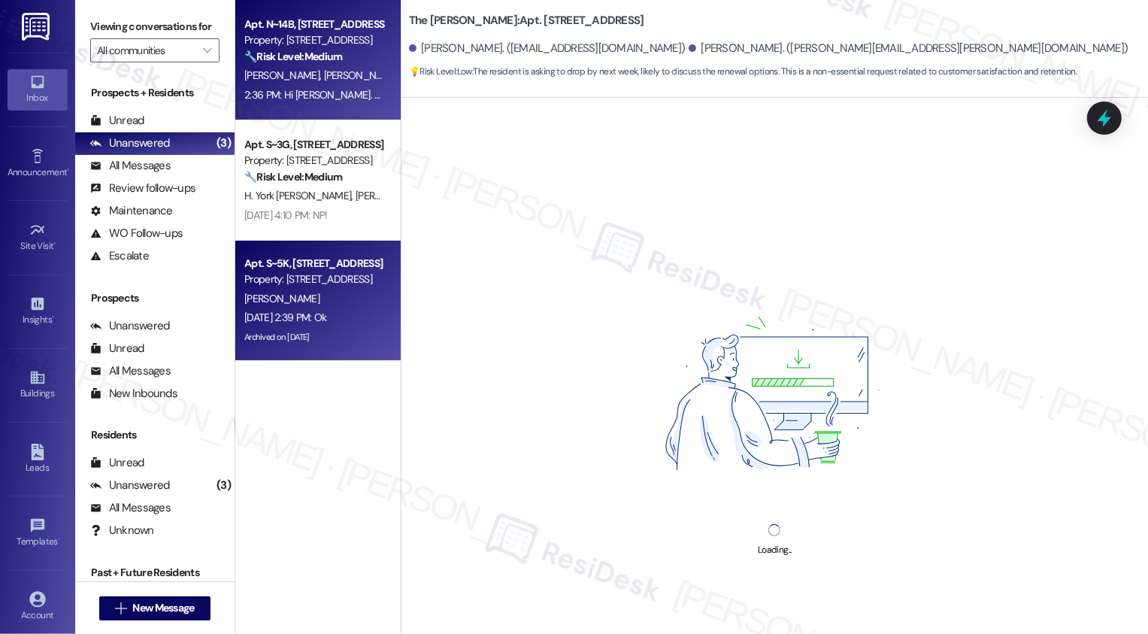
click at [347, 77] on div "E. [PERSON_NAME]" at bounding box center [314, 75] width 142 height 19
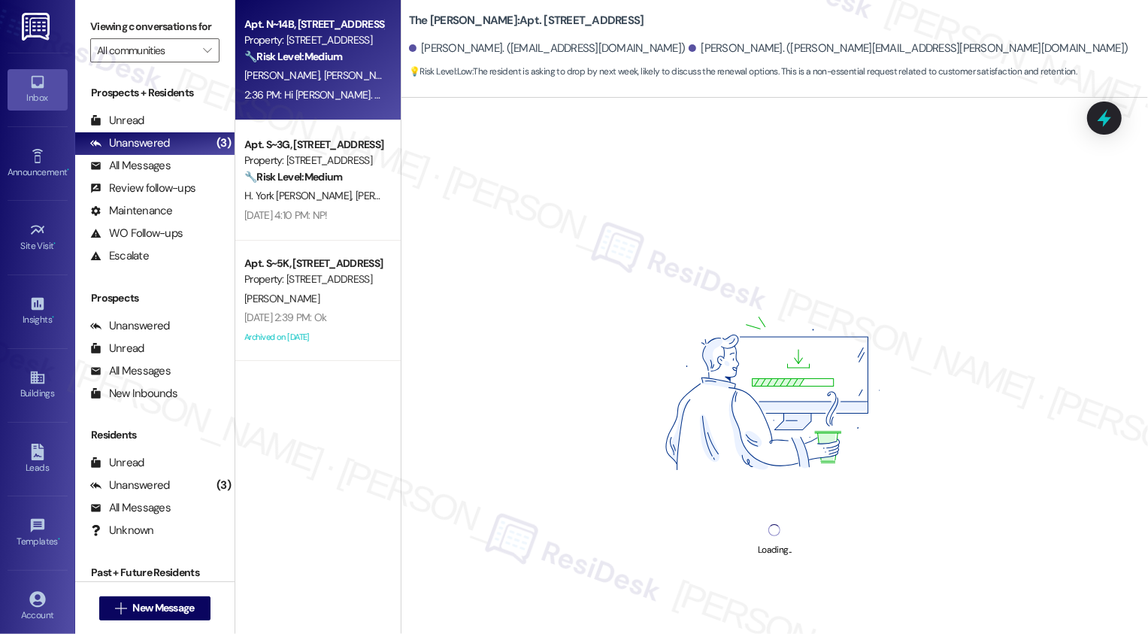
click at [347, 77] on div "E. [PERSON_NAME]" at bounding box center [314, 75] width 142 height 19
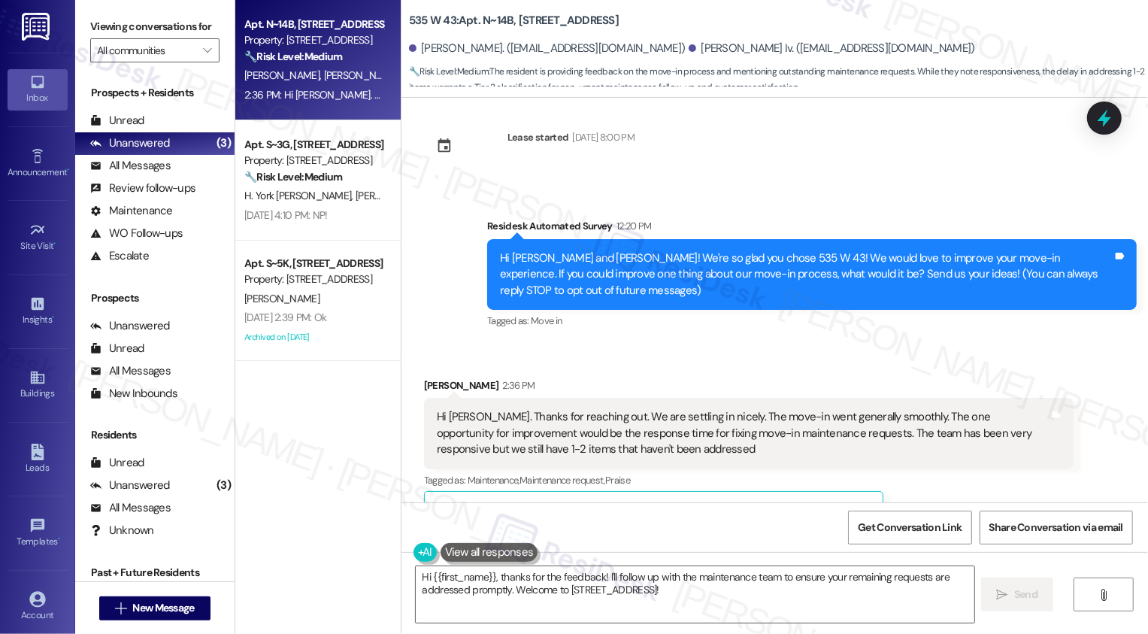
scroll to position [0, 0]
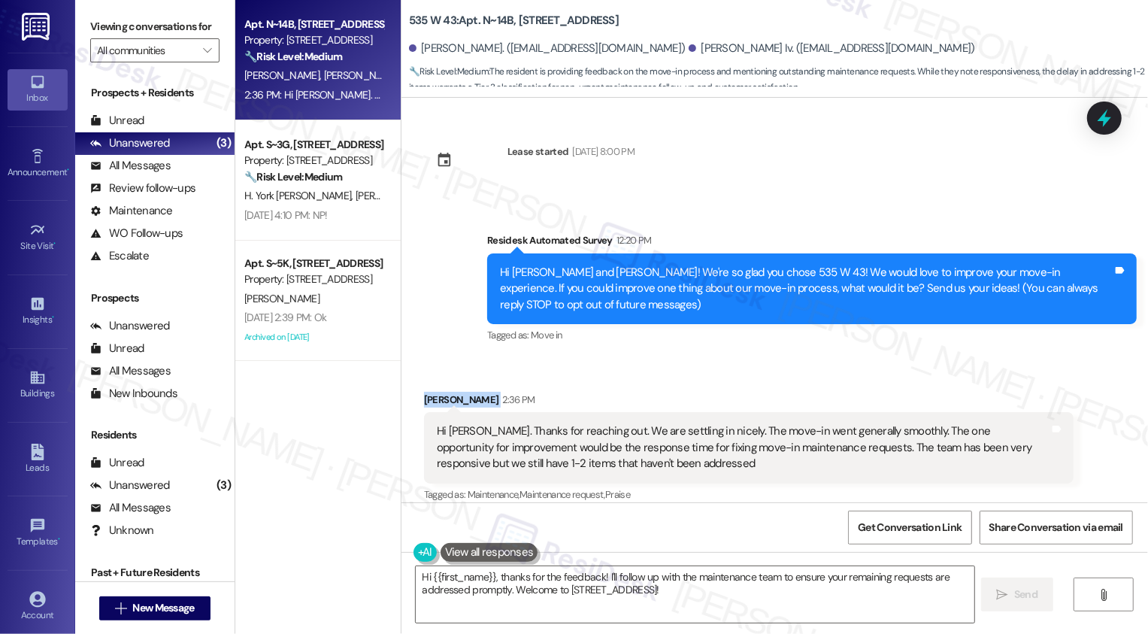
drag, startPoint x: 413, startPoint y: 398, endPoint x: 462, endPoint y: 399, distance: 48.9
click at [463, 400] on div "Received via SMS [PERSON_NAME] 2:36 PM Hi [PERSON_NAME]. Thanks for reaching ou…" at bounding box center [749, 598] width 672 height 435
copy div "[PERSON_NAME]"
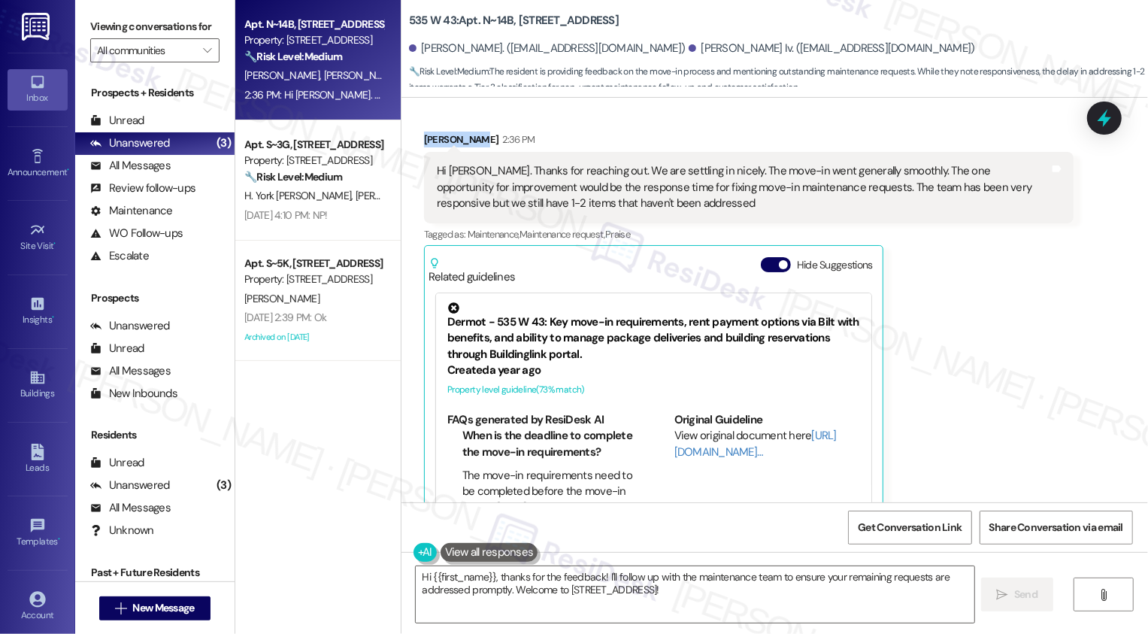
scroll to position [259, 0]
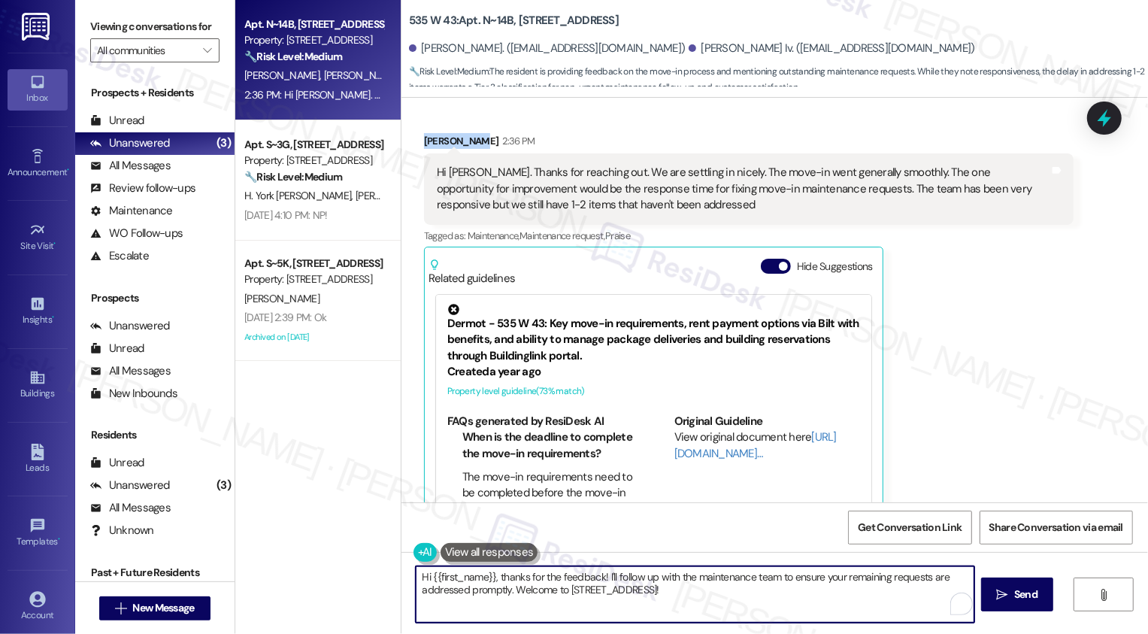
drag, startPoint x: 491, startPoint y: 577, endPoint x: 753, endPoint y: 618, distance: 265.0
click at [753, 620] on textarea "Hi {{first_name}}, thanks for the feedback! I'll follow up with the maintenance…" at bounding box center [695, 594] width 559 height 56
type textarea "Hi {{first_name}}, it's nice to meet you! Thank you for sharing your experience…"
click at [935, 603] on div "Rewrite with Grammarly" at bounding box center [943, 604] width 17 height 17
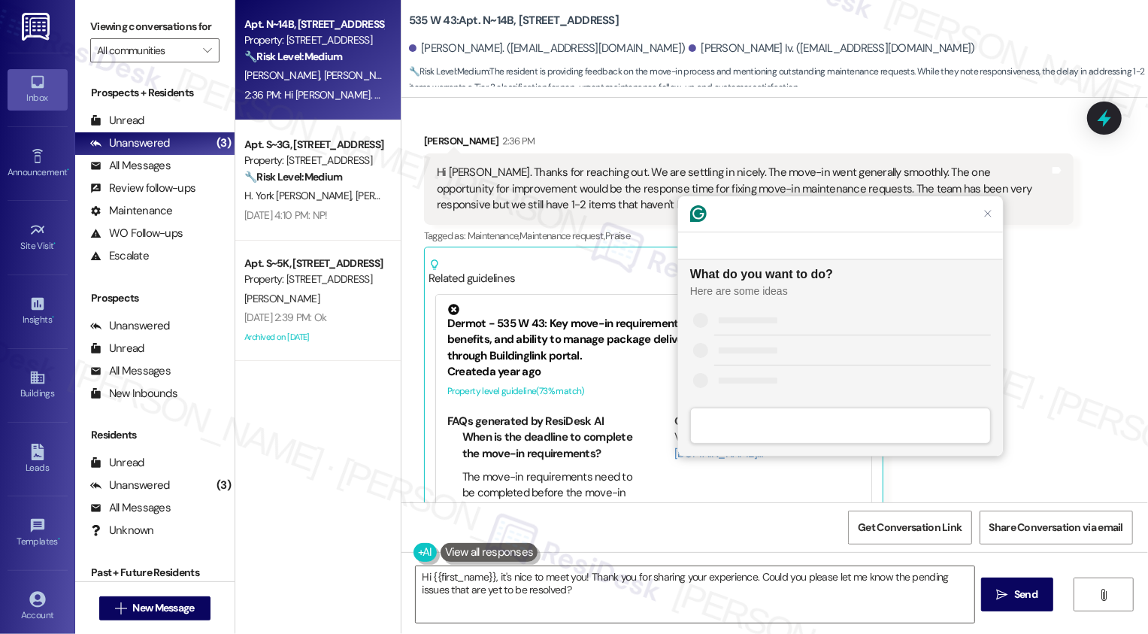
scroll to position [0, 0]
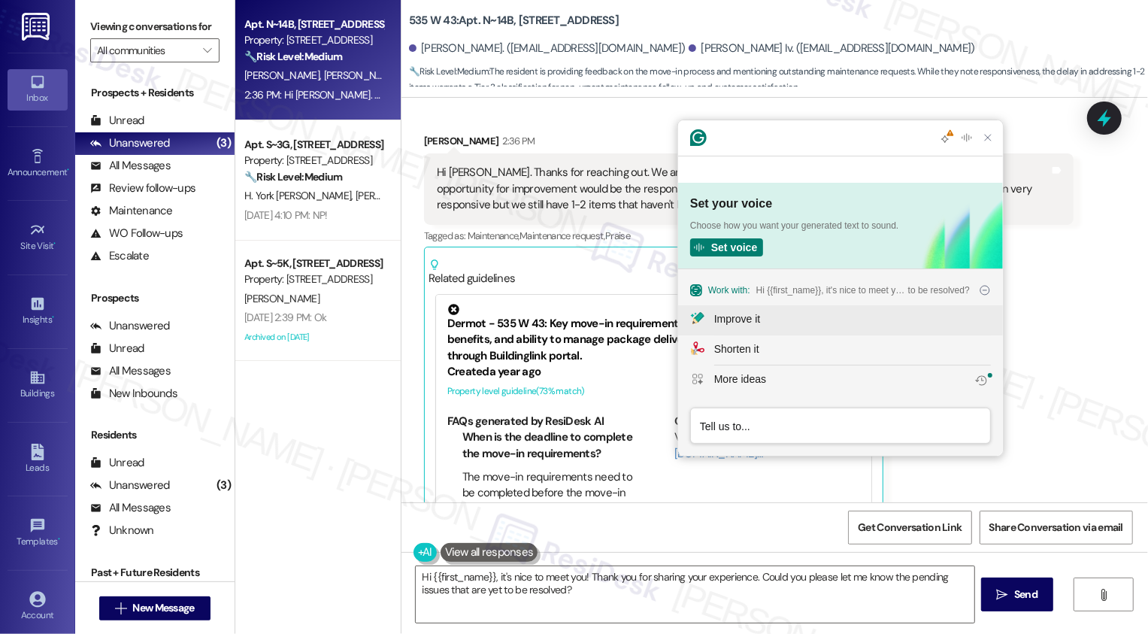
click at [766, 322] on div "Improve it" at bounding box center [852, 319] width 277 height 16
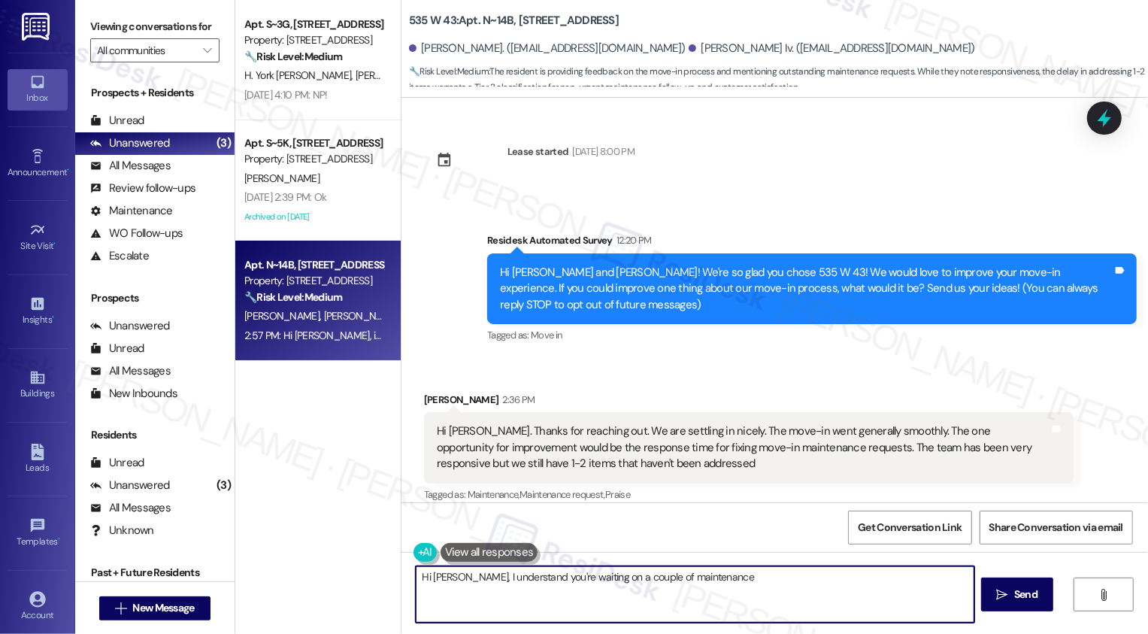
scroll to position [433, 0]
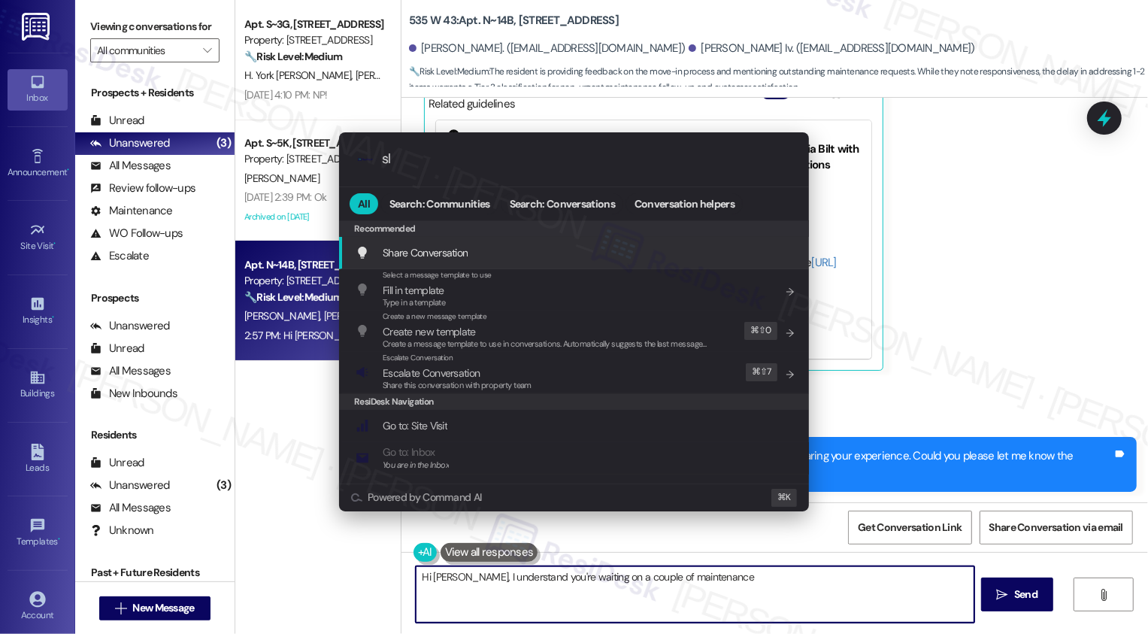
type input "sla"
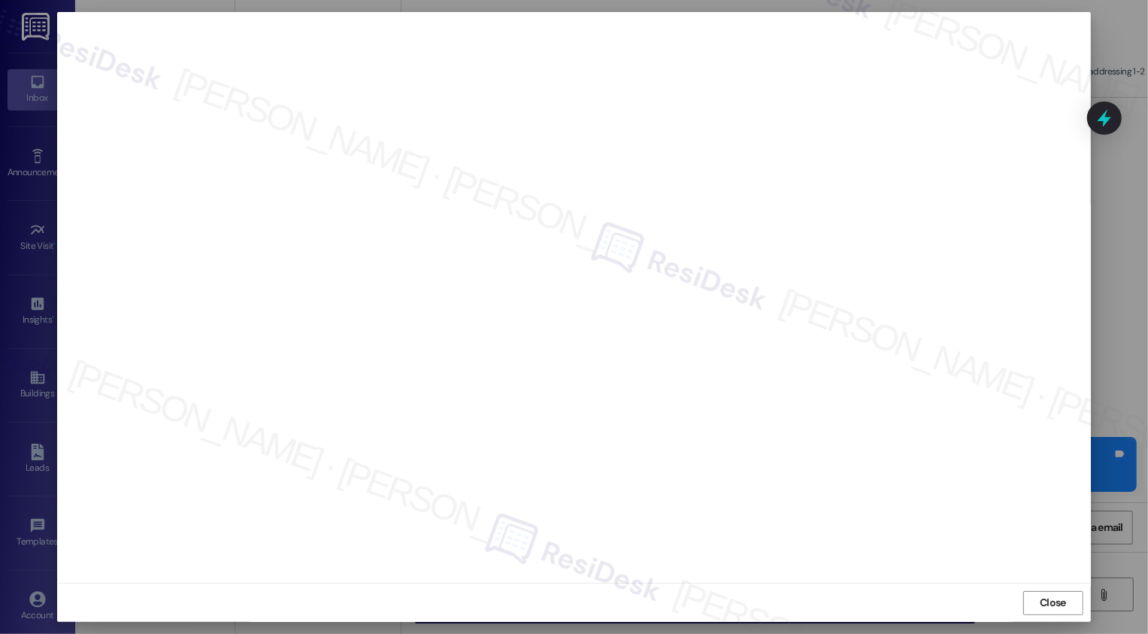
scroll to position [0, 0]
click at [1042, 599] on span "Close" at bounding box center [1053, 603] width 26 height 16
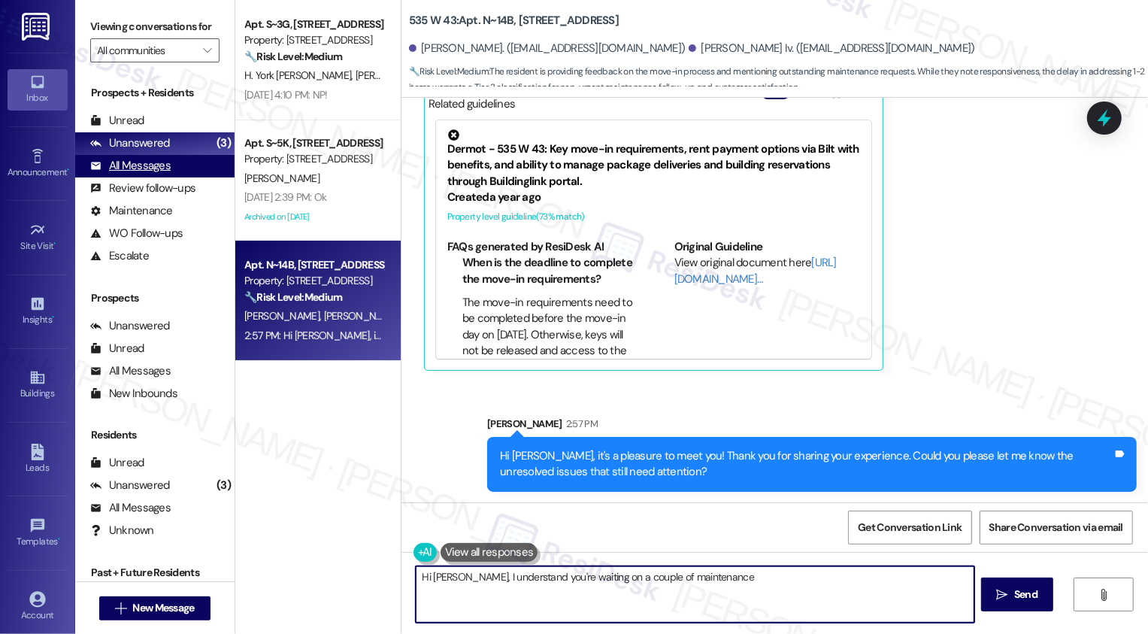
click at [184, 177] on div "All Messages (undefined)" at bounding box center [154, 166] width 159 height 23
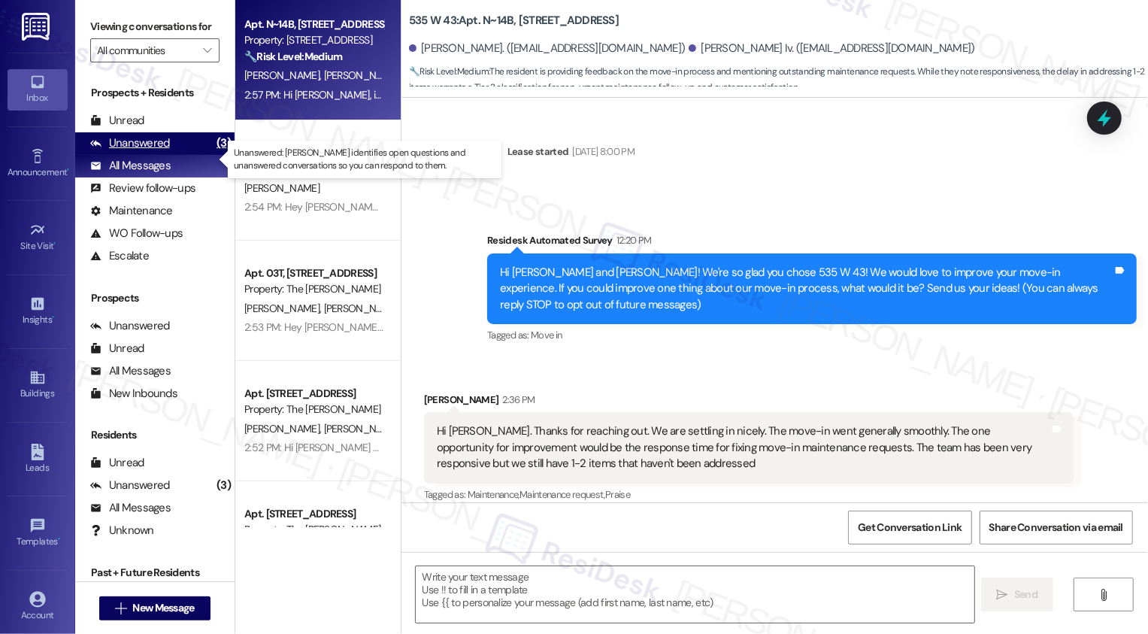
click at [173, 155] on div "Unanswered (3)" at bounding box center [154, 143] width 159 height 23
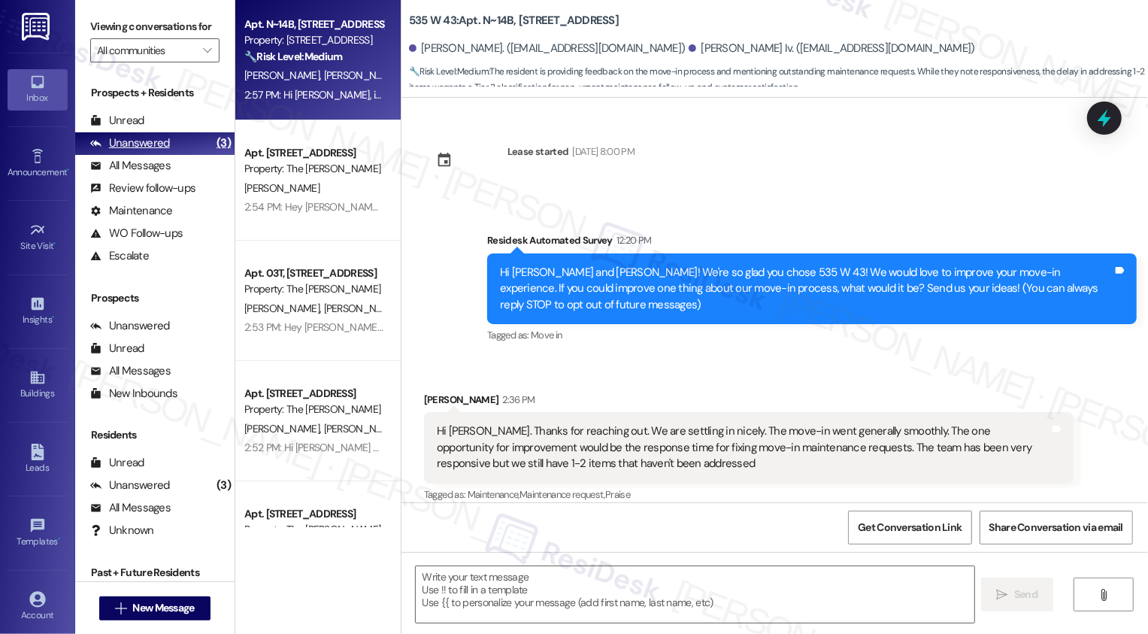
type textarea "Fetching suggested responses. Please feel free to read through the conversation…"
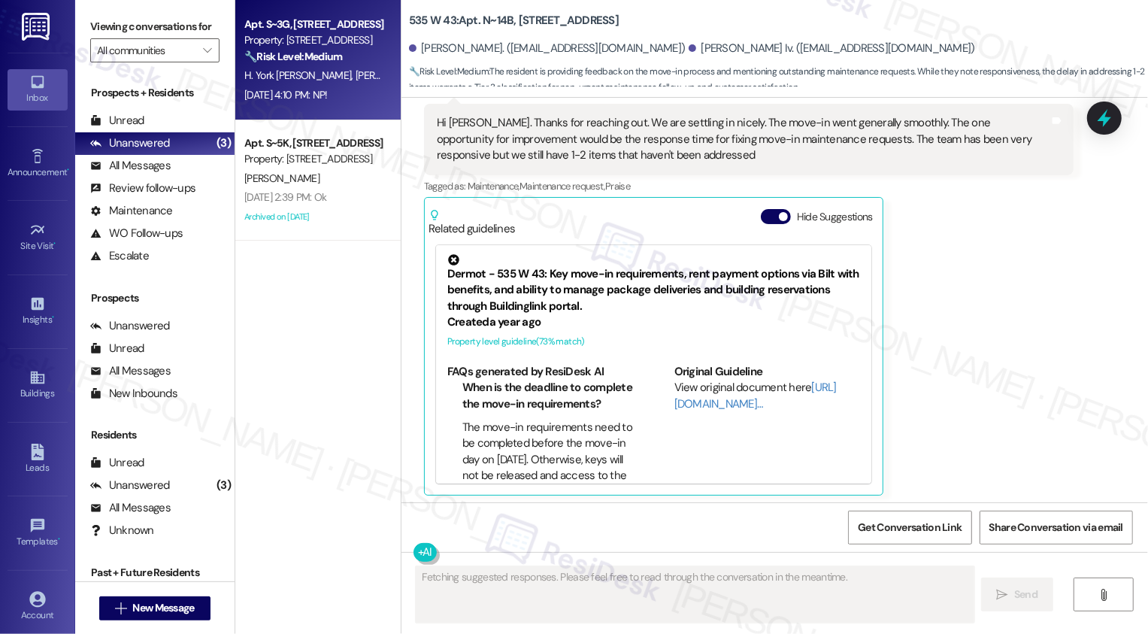
scroll to position [312, 0]
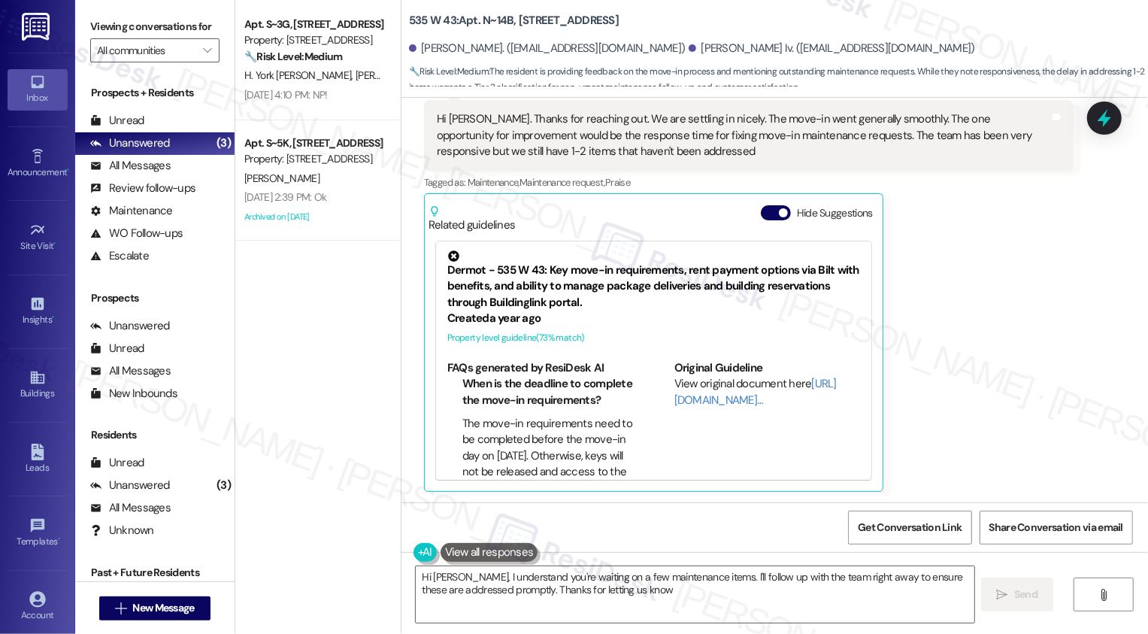
type textarea "Hi [PERSON_NAME], I understand you're waiting on a few maintenance items. I'll …"
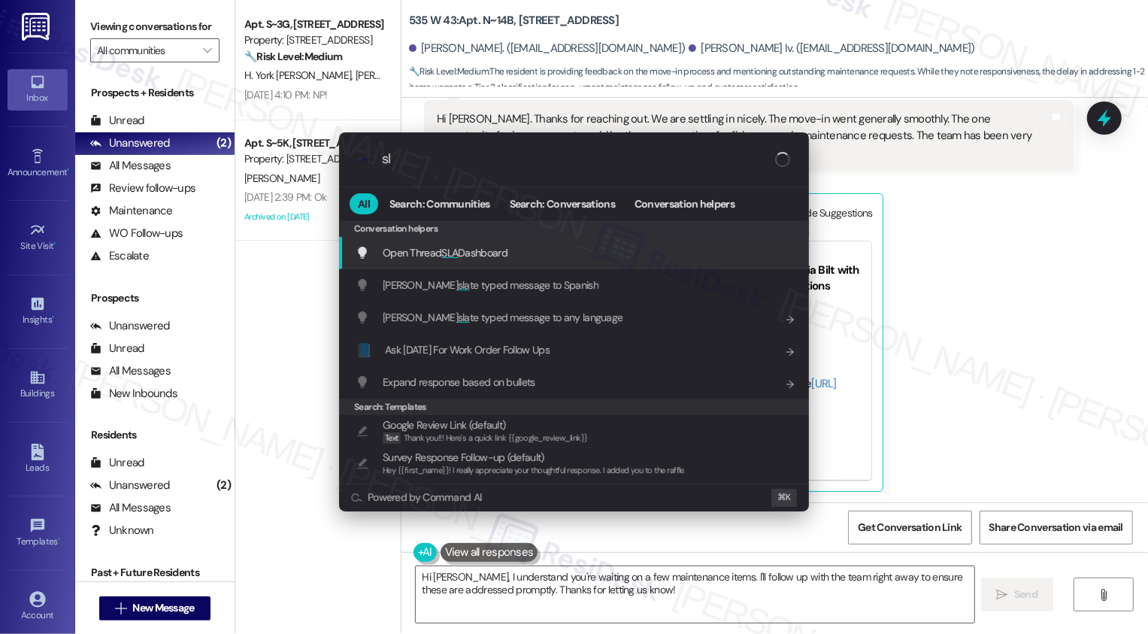
type input "sla"
